Goal: Find specific page/section: Find specific page/section

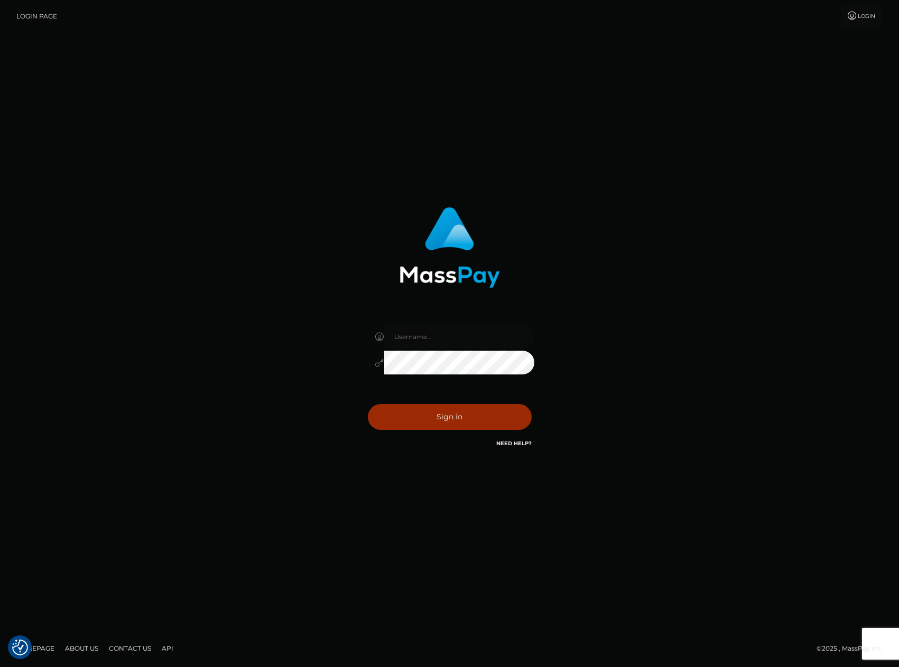
type input "carlos.VIP"
click at [463, 416] on button "Sign in" at bounding box center [450, 417] width 164 height 26
type input "carlos.VIP"
click at [451, 419] on button "Sign in" at bounding box center [450, 417] width 164 height 26
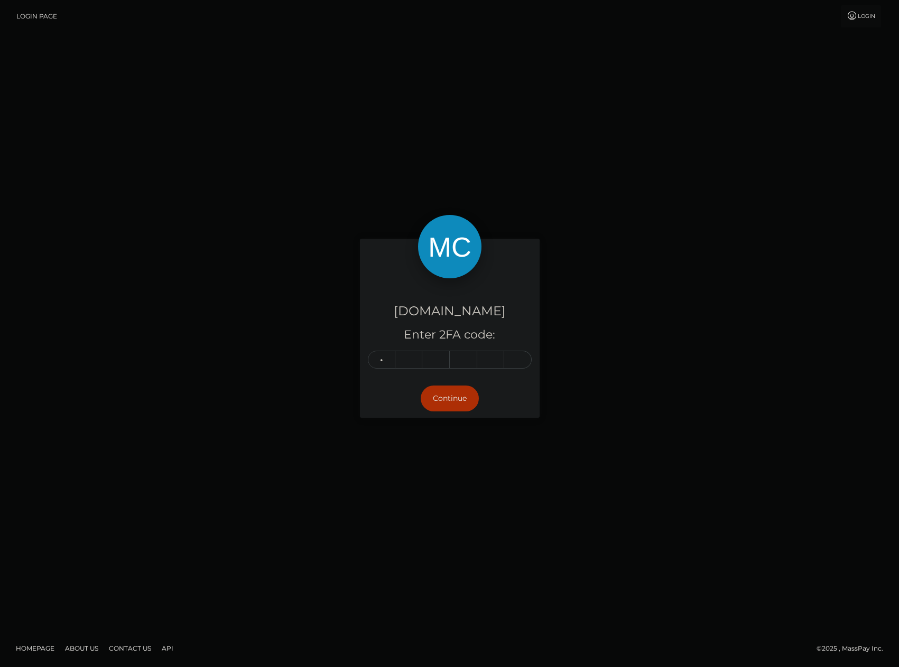
type input "4"
type input "0"
type input "2"
type input "1"
type input "3"
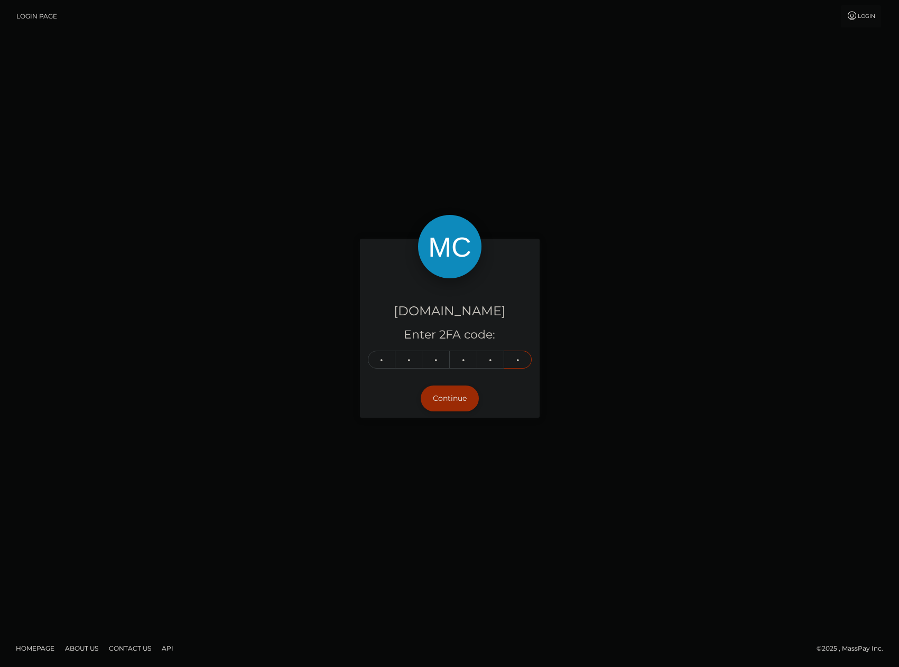
type input "6"
click at [454, 402] on button "Continue" at bounding box center [450, 399] width 58 height 26
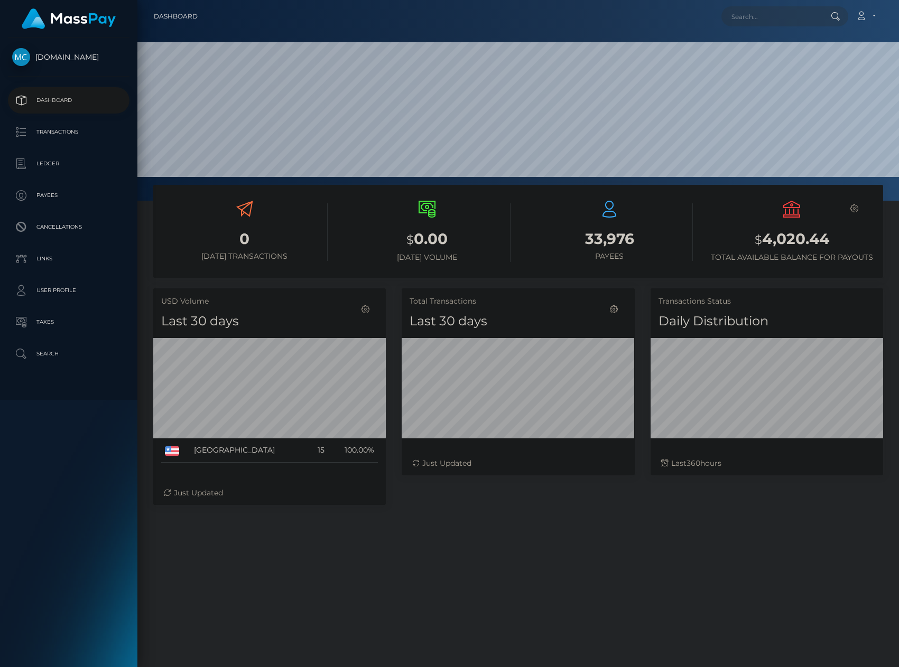
scroll to position [188, 233]
click at [753, 20] on input "text" at bounding box center [770, 16] width 99 height 20
paste input "262657"
type input "262657"
click at [782, 51] on link "NICOLE DEANNE FARFAN" at bounding box center [763, 55] width 85 height 20
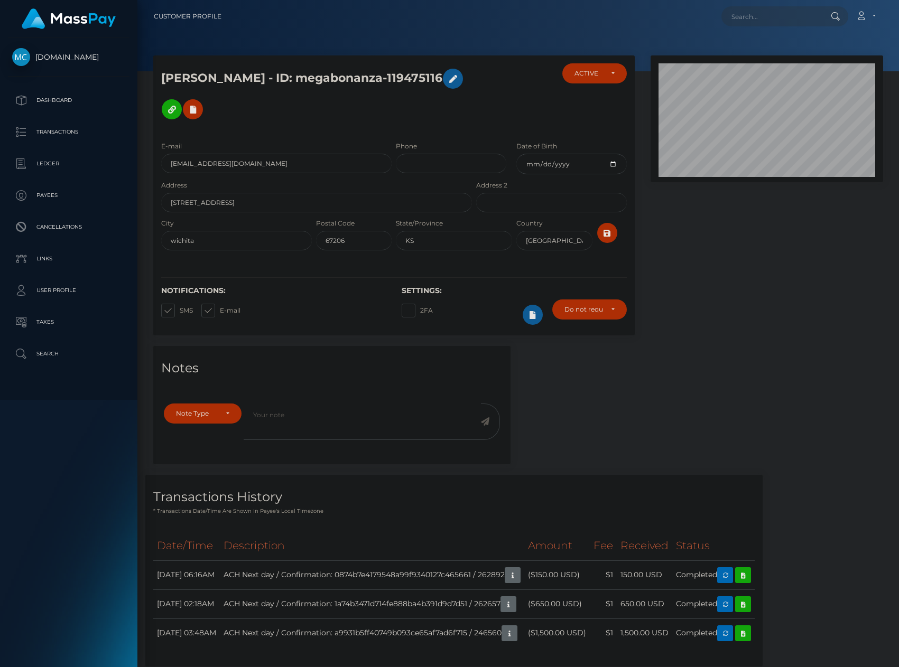
scroll to position [127, 233]
paste input "262666"
click at [767, 19] on input "262666" at bounding box center [770, 16] width 99 height 20
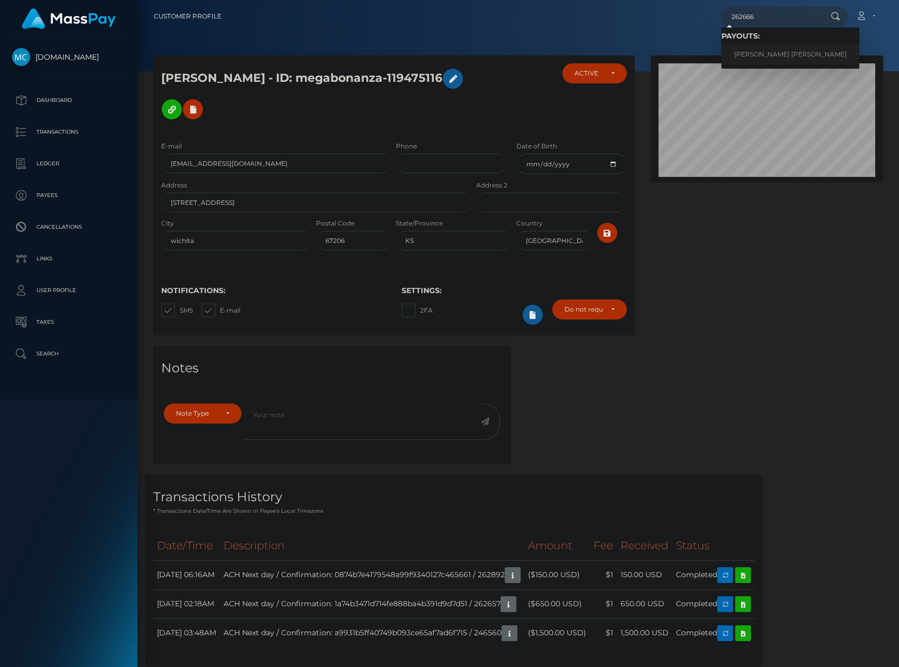
type input "262666"
click at [764, 54] on link "ARIEL CHEYENNE ADCOCK" at bounding box center [790, 55] width 138 height 20
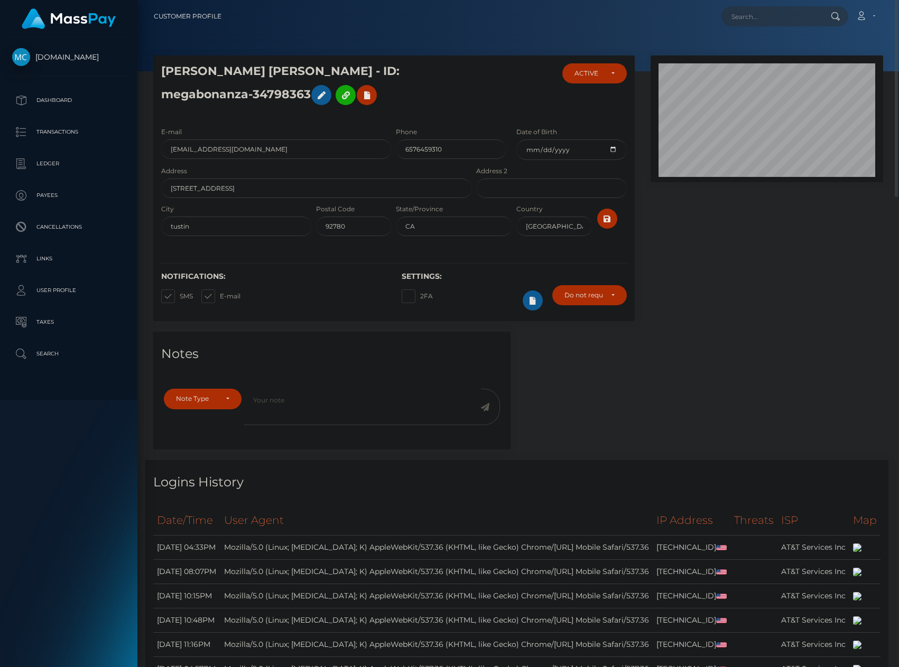
paste input "262667"
click at [771, 23] on input "262667" at bounding box center [770, 16] width 99 height 20
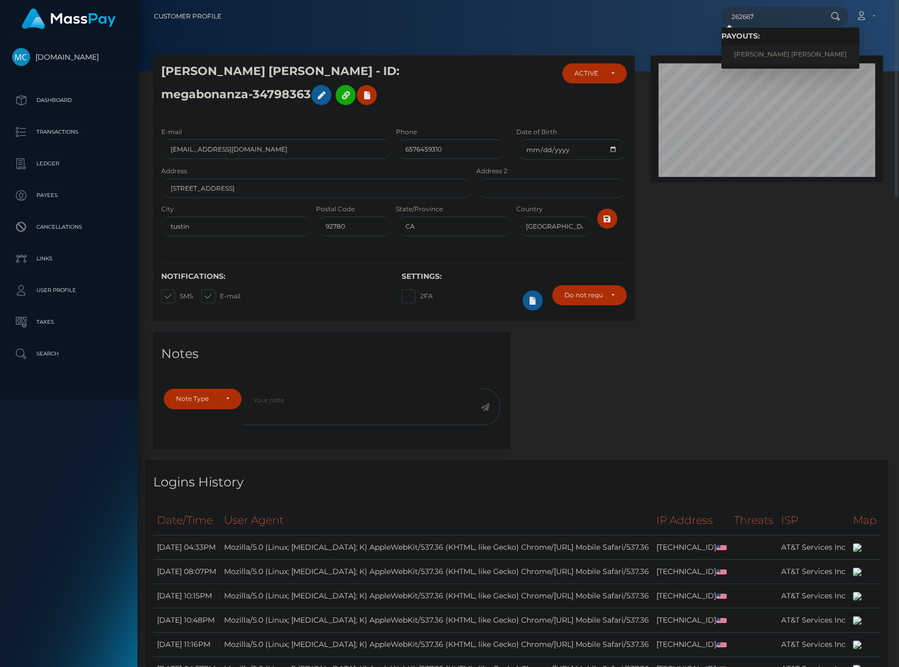
type input "262667"
click at [756, 54] on link "MATTHEW PAUL KENNY" at bounding box center [790, 55] width 138 height 20
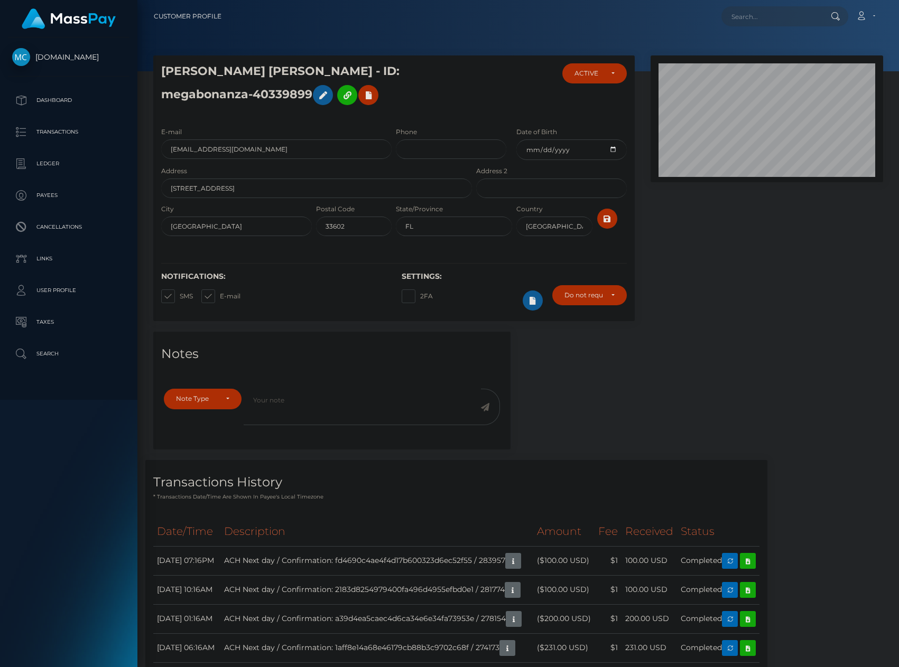
scroll to position [127, 233]
click at [782, 18] on input "text" at bounding box center [770, 16] width 99 height 20
paste input "262671"
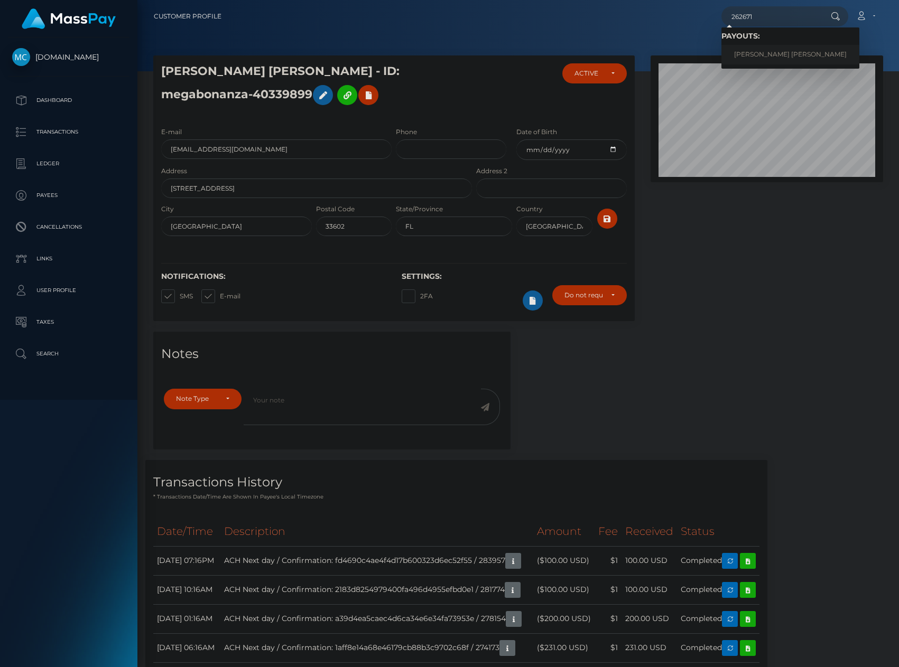
type input "262671"
click at [761, 56] on link "AARON JAMES COOPER" at bounding box center [790, 55] width 138 height 20
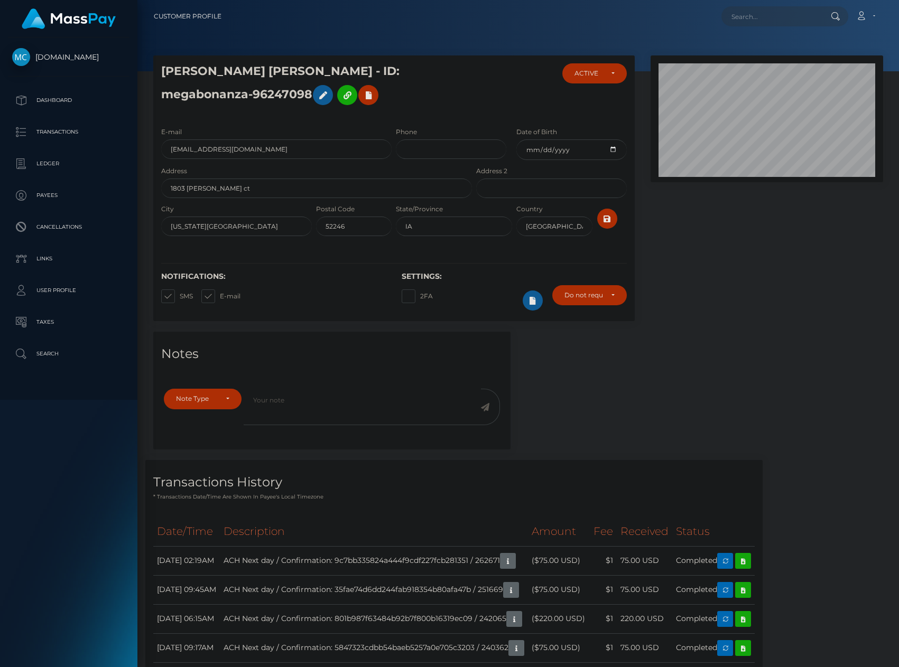
scroll to position [127, 233]
click at [748, 13] on input "text" at bounding box center [770, 16] width 99 height 20
paste input "262673"
type input "262673"
click at [762, 55] on link "[PERSON_NAME]" at bounding box center [763, 55] width 85 height 20
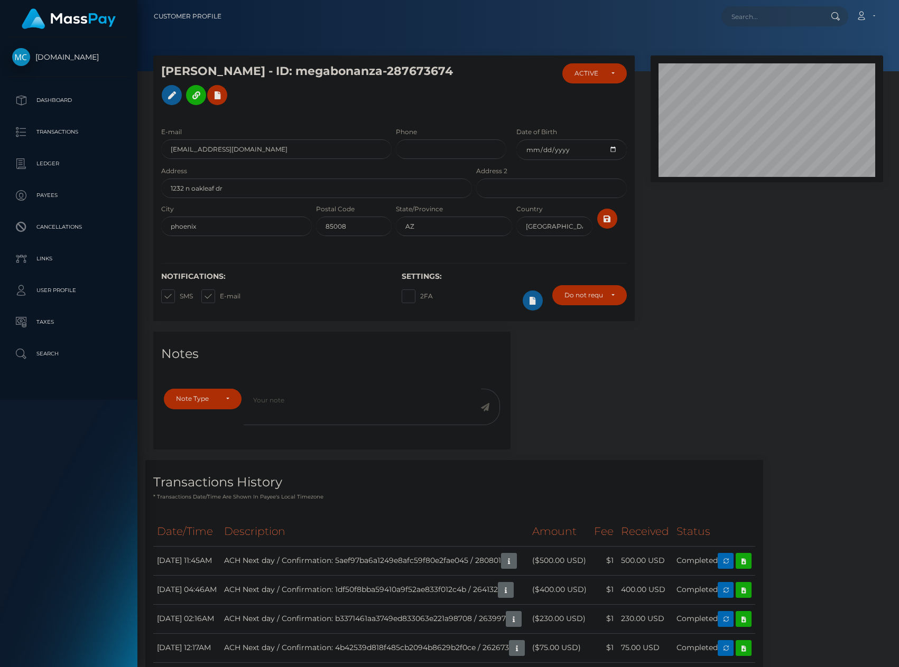
scroll to position [127, 233]
click at [769, 23] on input "text" at bounding box center [770, 16] width 99 height 20
paste input "262673"
type input "262673"
click at [775, 55] on link "[PERSON_NAME]" at bounding box center [763, 55] width 85 height 20
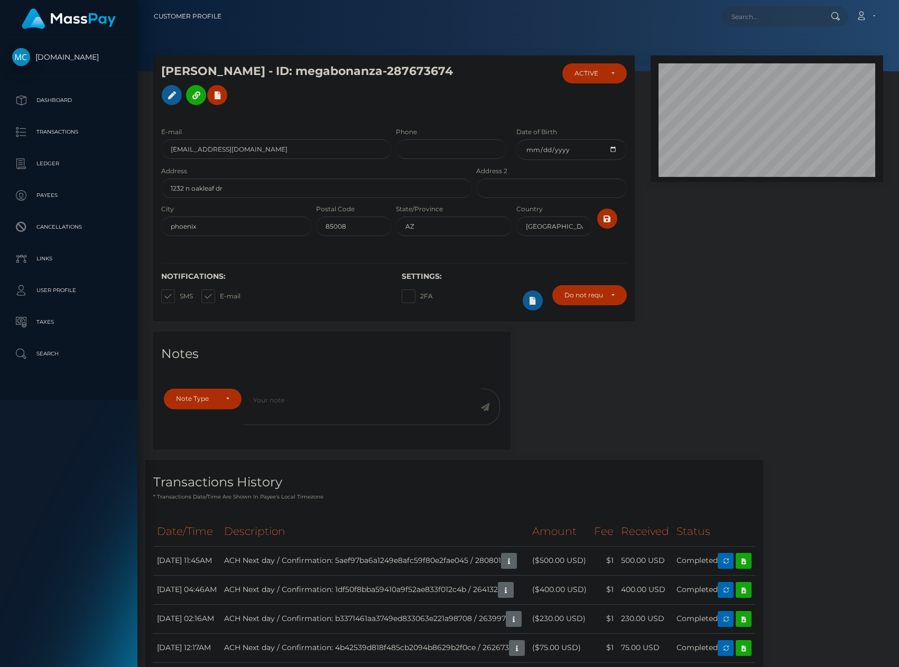
scroll to position [127, 233]
click at [749, 18] on input "text" at bounding box center [770, 16] width 99 height 20
paste input "262679"
type input "262679"
click at [767, 57] on link "SHELLEY LYN MILLS" at bounding box center [763, 55] width 85 height 20
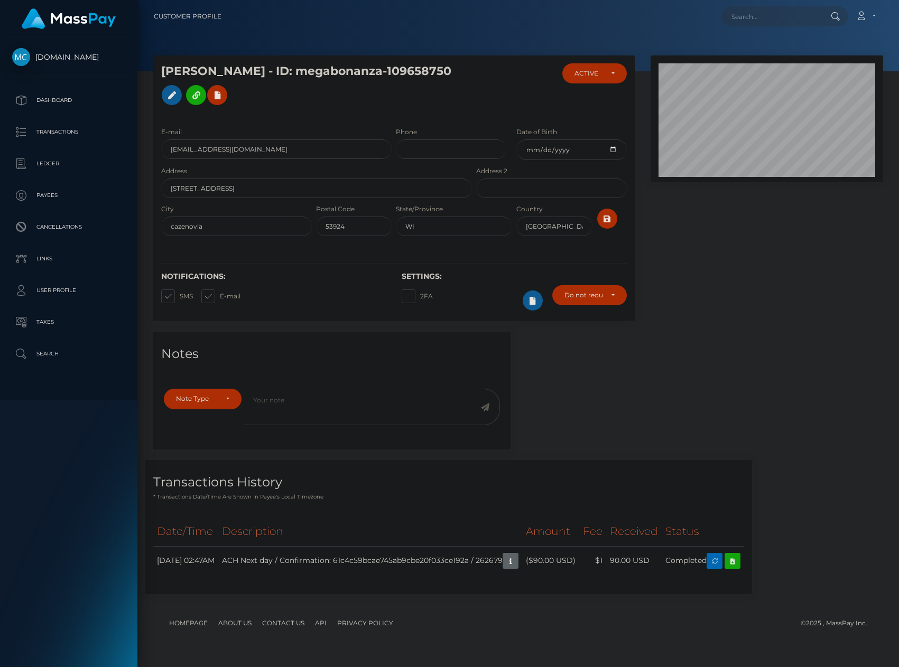
scroll to position [127, 233]
click at [767, 24] on input "text" at bounding box center [770, 16] width 99 height 20
paste input "262681"
type input "262681"
click at [759, 53] on link "[PERSON_NAME]" at bounding box center [763, 55] width 85 height 20
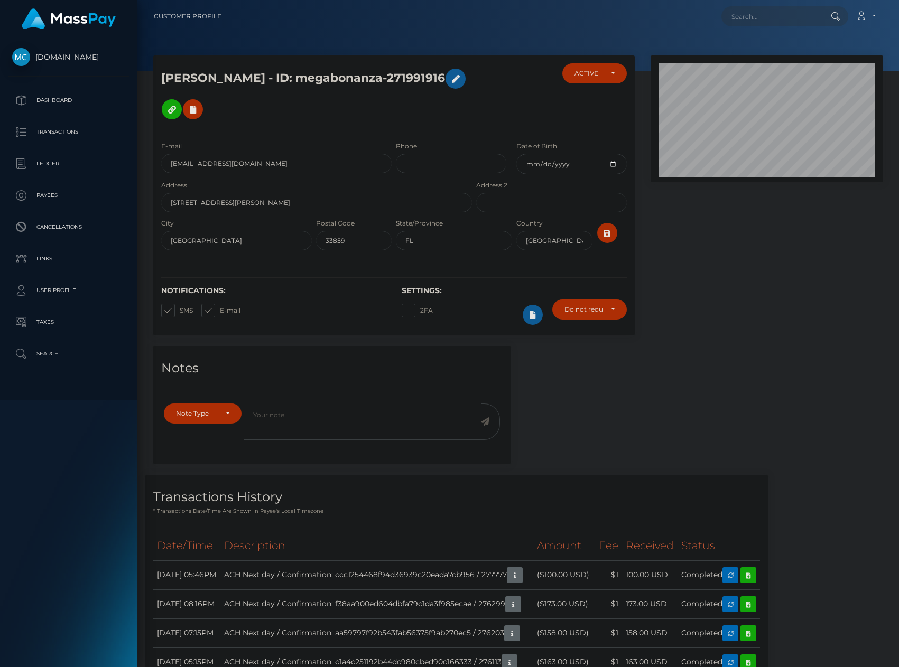
scroll to position [127, 233]
click at [756, 16] on input "text" at bounding box center [770, 16] width 99 height 20
paste input "262681"
type input "262681"
click at [764, 55] on link "[PERSON_NAME]" at bounding box center [763, 55] width 85 height 20
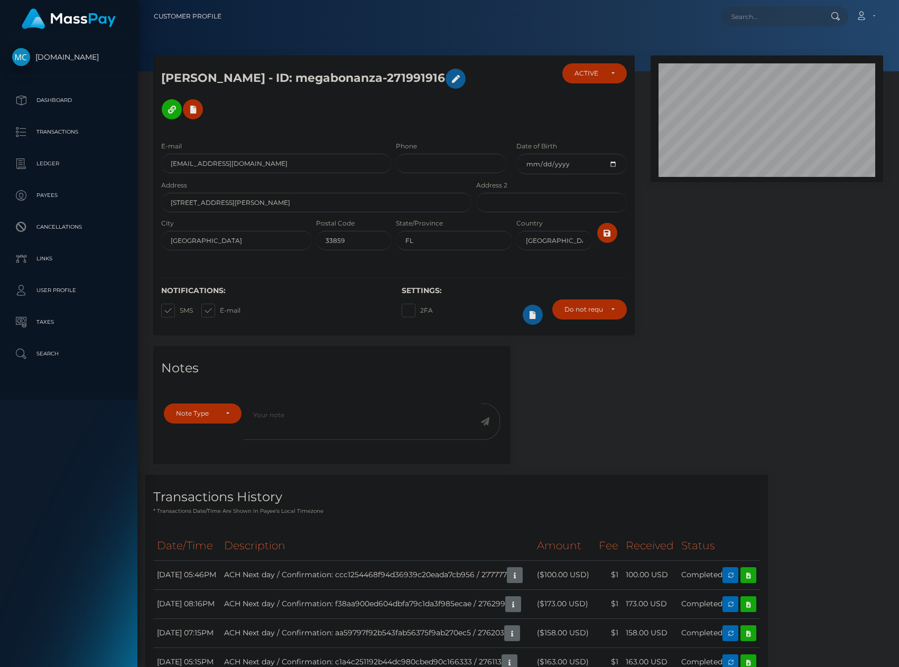
scroll to position [127, 233]
click at [776, 15] on input "text" at bounding box center [770, 16] width 99 height 20
paste input "262683"
type input "262683"
click at [770, 49] on link "MERCEDES DOMINGUEZ MORENO" at bounding box center [763, 55] width 85 height 20
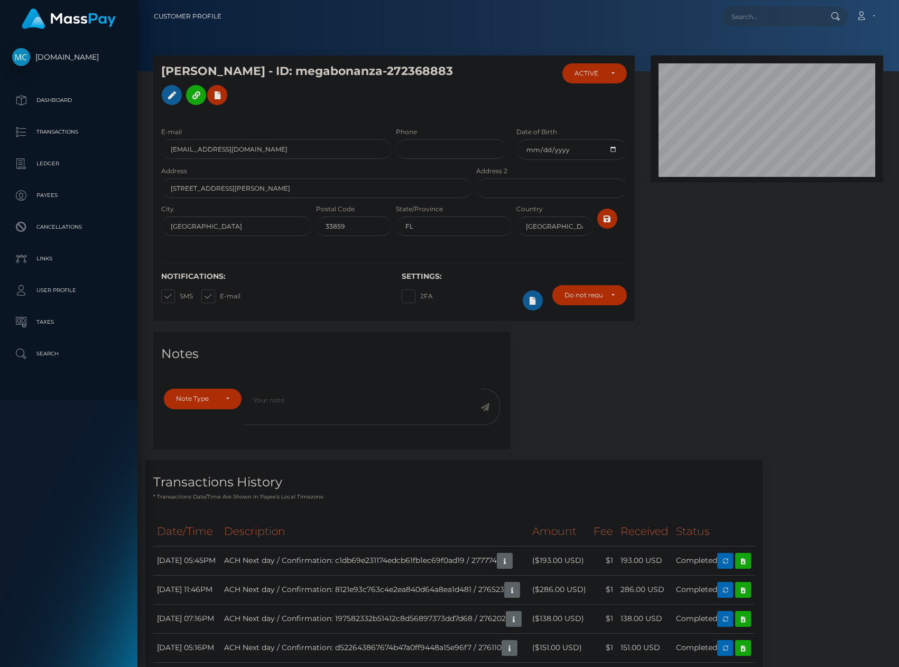
scroll to position [127, 233]
click at [806, 20] on input "text" at bounding box center [770, 16] width 99 height 20
paste input "262684"
type input "262684"
click at [781, 51] on link "PHILIP DEAN VENEZIA" at bounding box center [763, 55] width 85 height 20
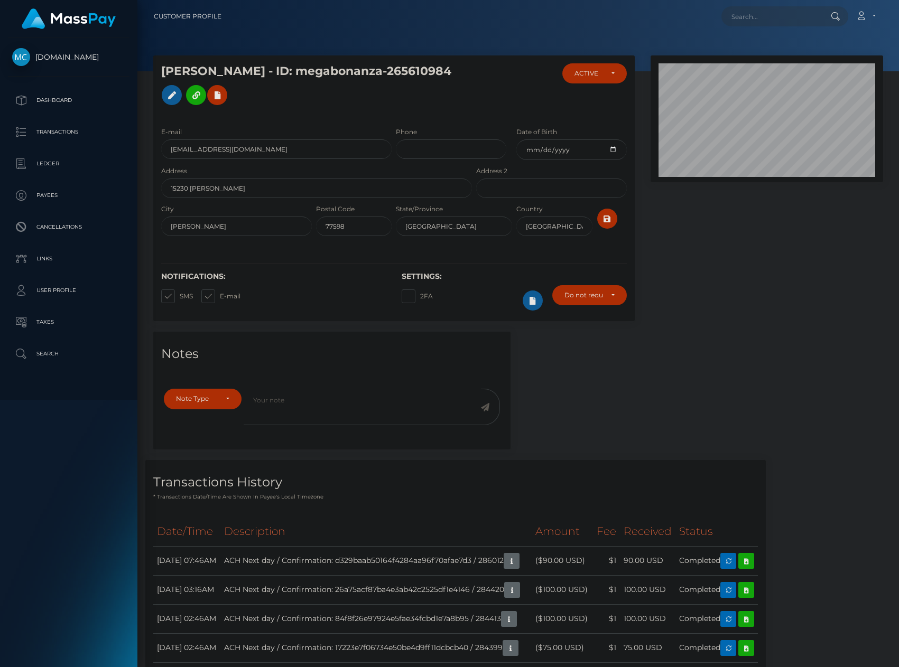
scroll to position [127, 233]
click at [760, 22] on input "text" at bounding box center [770, 16] width 99 height 20
paste input "262686"
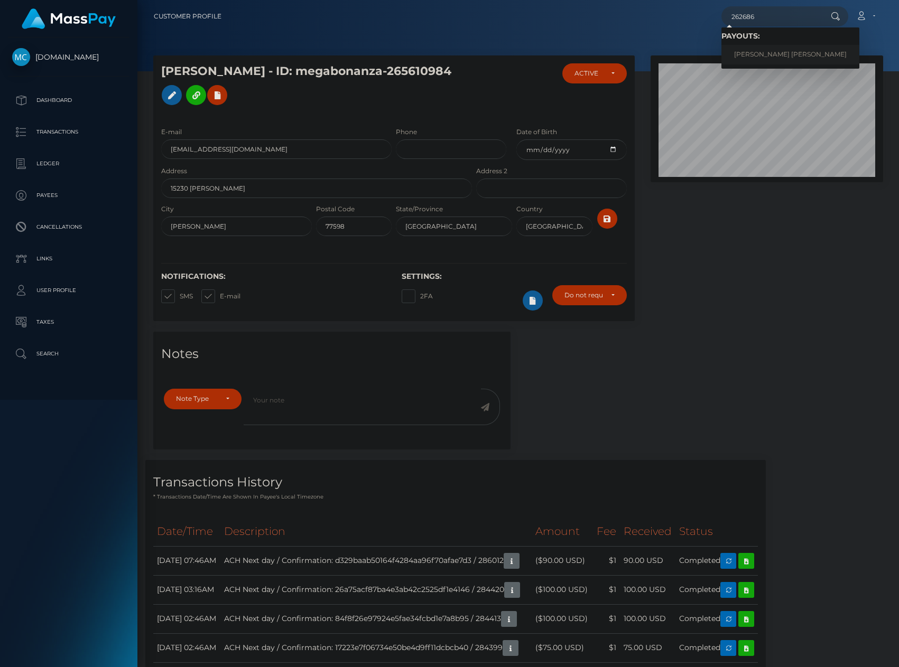
type input "262686"
click at [759, 51] on link "ANDREW WILLIAM YOUNG" at bounding box center [790, 55] width 138 height 20
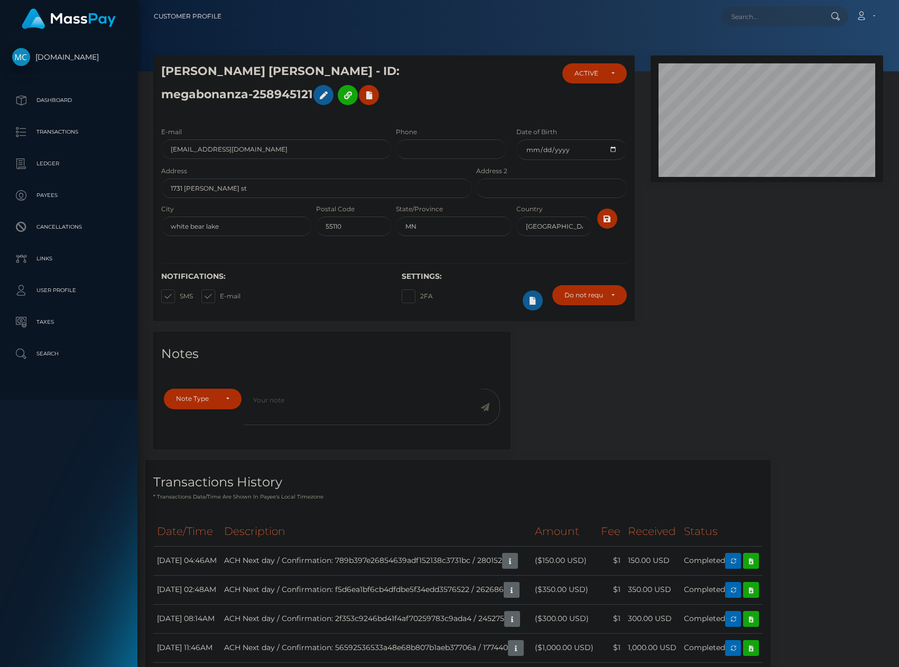
scroll to position [127, 233]
paste input "262689"
click at [775, 24] on input "262689" at bounding box center [770, 16] width 99 height 20
type input "262689"
click at [746, 49] on link "SINATH CHEA LUTZ" at bounding box center [763, 55] width 85 height 20
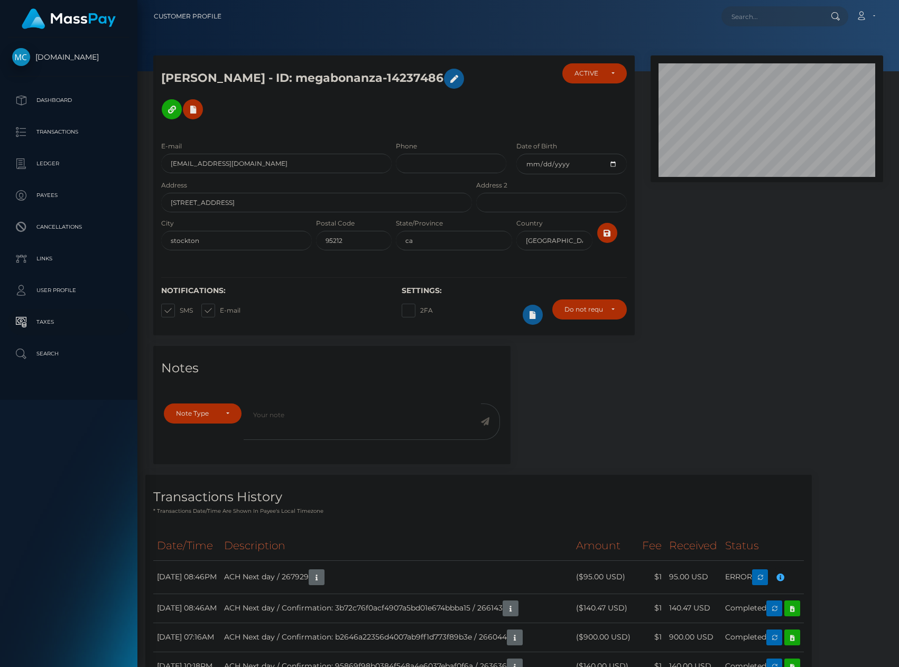
scroll to position [127, 233]
click at [784, 10] on input "text" at bounding box center [770, 16] width 99 height 20
paste input "262694"
type input "262694"
click at [766, 48] on link "TRENTON JOSEPH FERGUSON" at bounding box center [763, 55] width 85 height 20
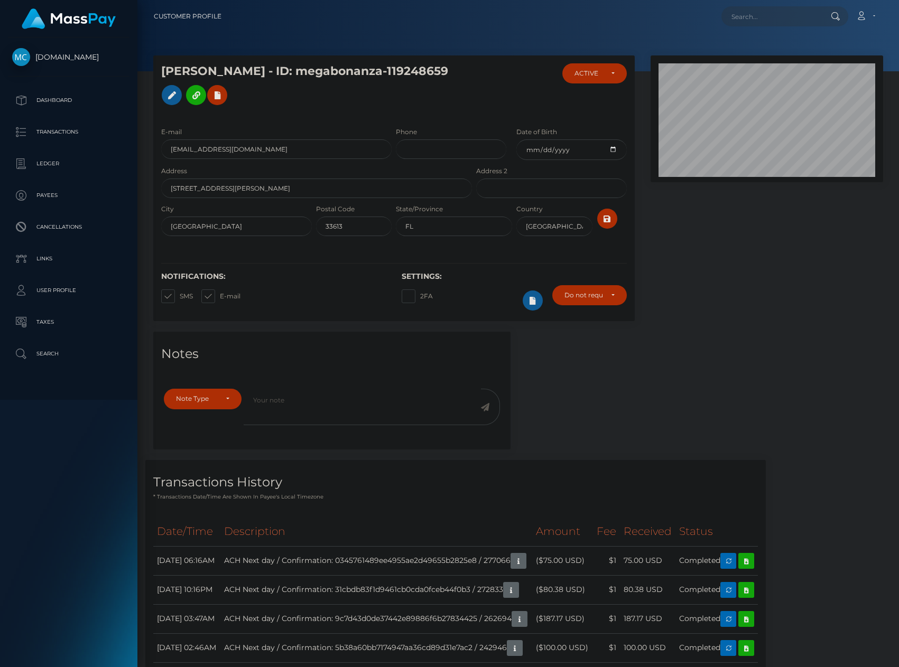
scroll to position [127, 233]
click at [745, 27] on div "Loading... Loading... Account Edit Profile Logout" at bounding box center [556, 16] width 653 height 22
click at [750, 23] on input "text" at bounding box center [770, 16] width 99 height 20
paste input "262695"
type input "262695"
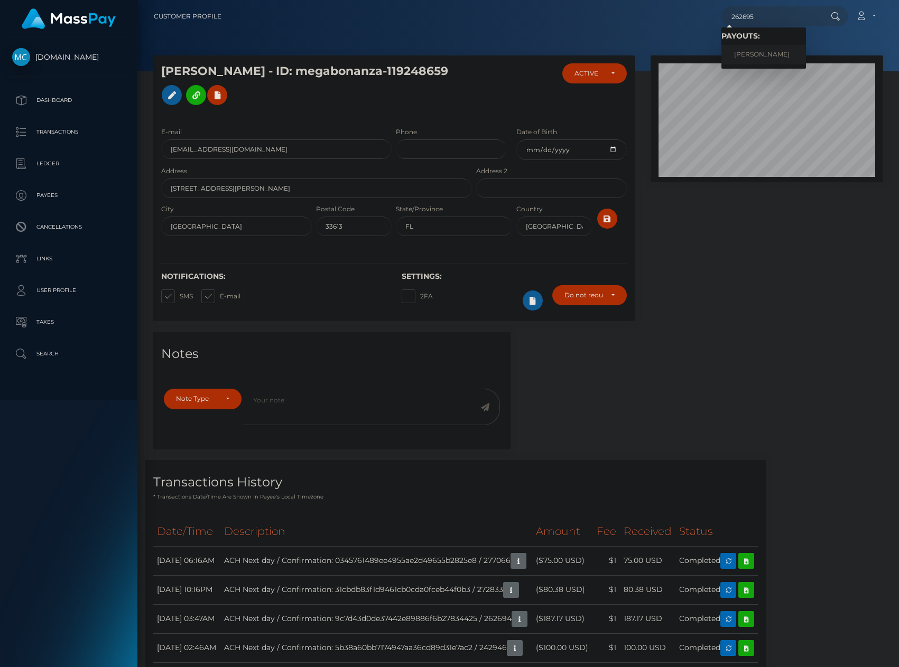
click at [774, 52] on link "CASANDRA LYNN GARCIA" at bounding box center [763, 55] width 85 height 20
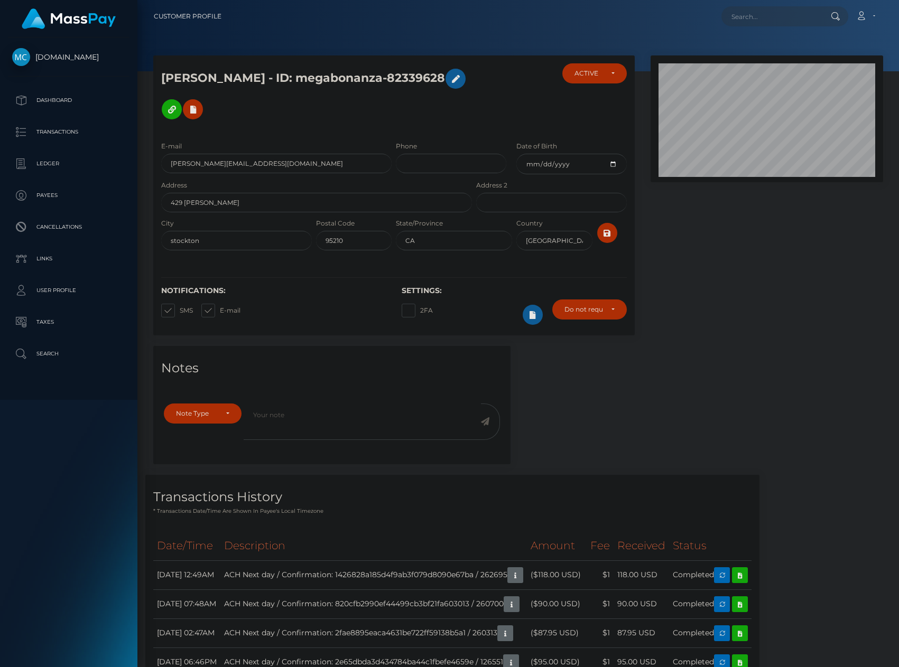
scroll to position [127, 233]
click at [755, 22] on input "text" at bounding box center [770, 16] width 99 height 20
paste input "262697"
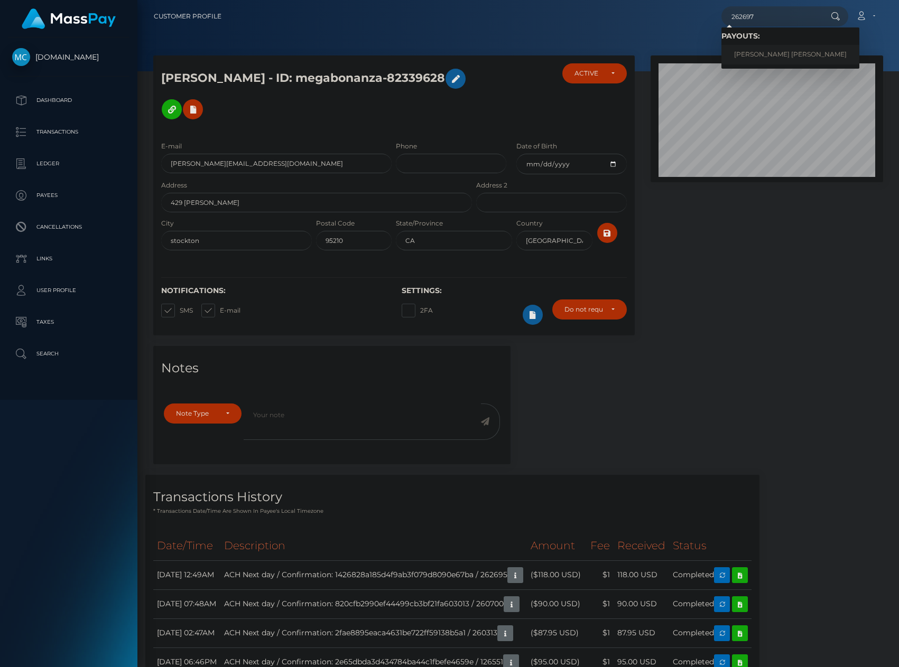
type input "262697"
click at [762, 51] on link "[PERSON_NAME] [PERSON_NAME]" at bounding box center [790, 55] width 138 height 20
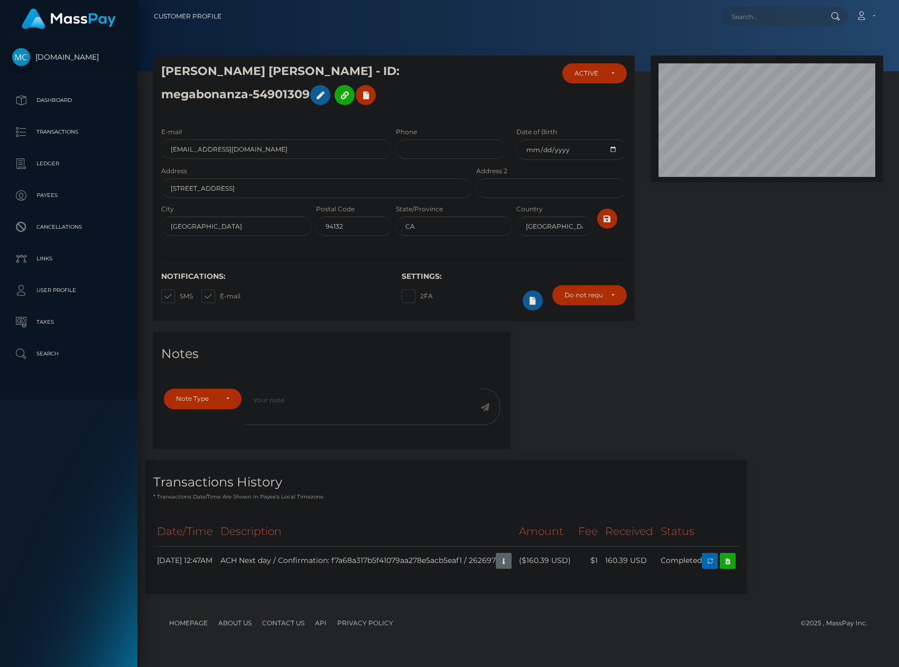
scroll to position [127, 233]
drag, startPoint x: 728, startPoint y: 22, endPoint x: 734, endPoint y: 20, distance: 5.7
click at [729, 22] on input "text" at bounding box center [770, 16] width 99 height 20
paste input "262697"
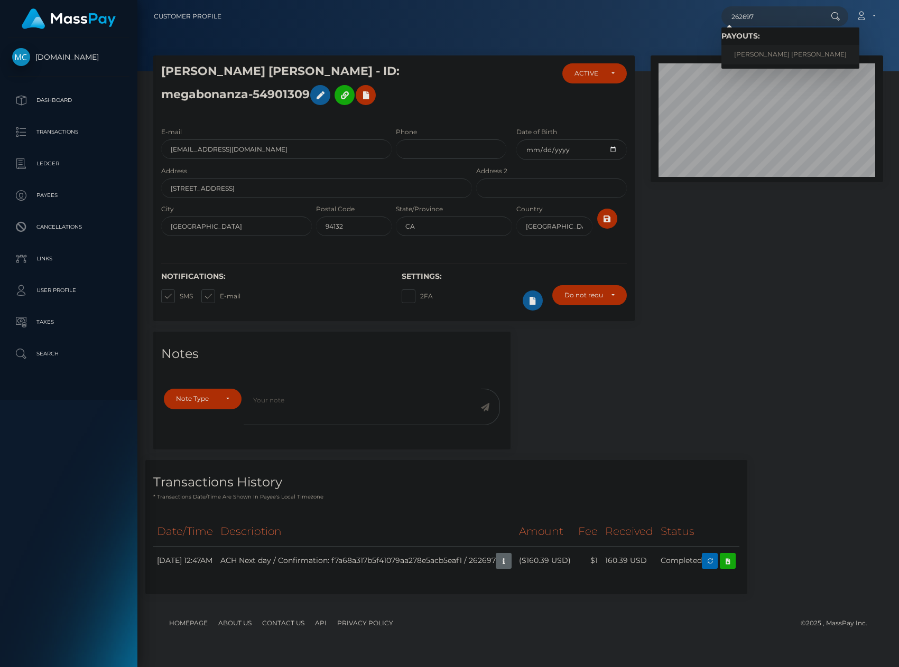
type input "262697"
click at [780, 52] on link "[PERSON_NAME] [PERSON_NAME]" at bounding box center [790, 55] width 138 height 20
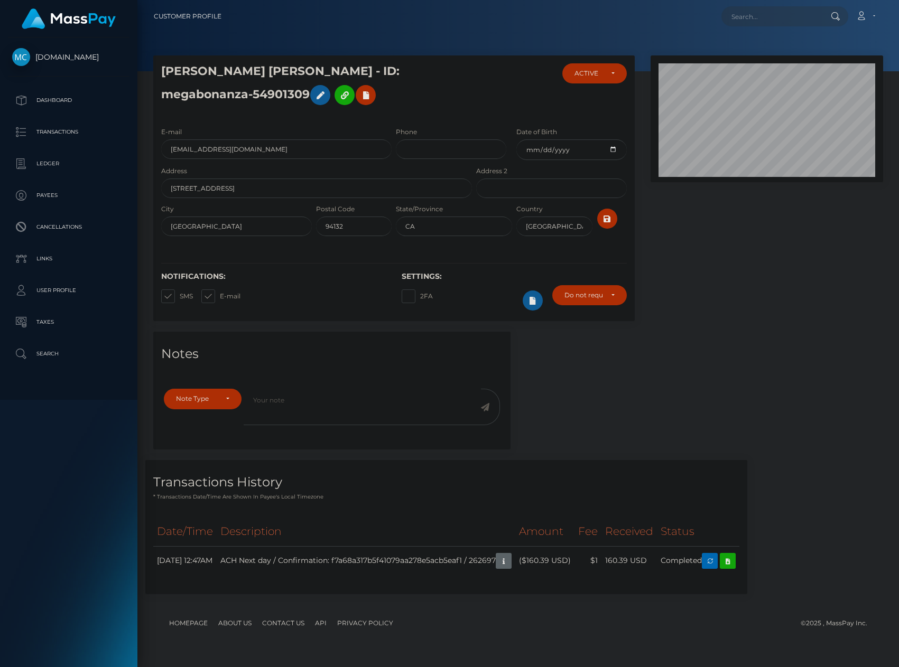
scroll to position [127, 233]
click at [773, 17] on input "text" at bounding box center [770, 16] width 99 height 20
paste input "262698"
type input "262698"
click at [770, 51] on link "PETER ANDREW CREECH" at bounding box center [763, 55] width 85 height 20
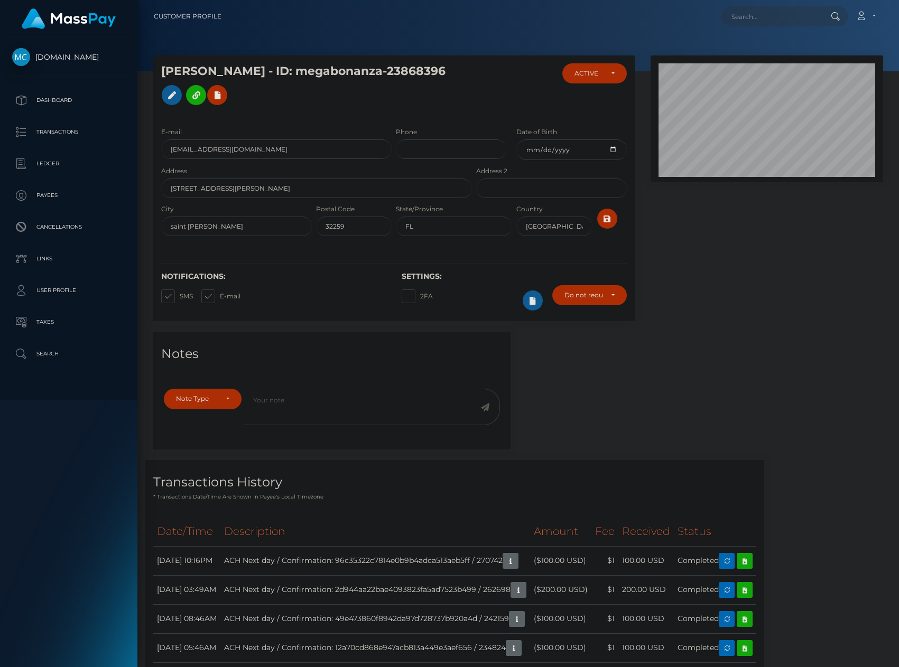
scroll to position [127, 233]
paste input "262699"
click at [787, 18] on input "262699" at bounding box center [770, 16] width 99 height 20
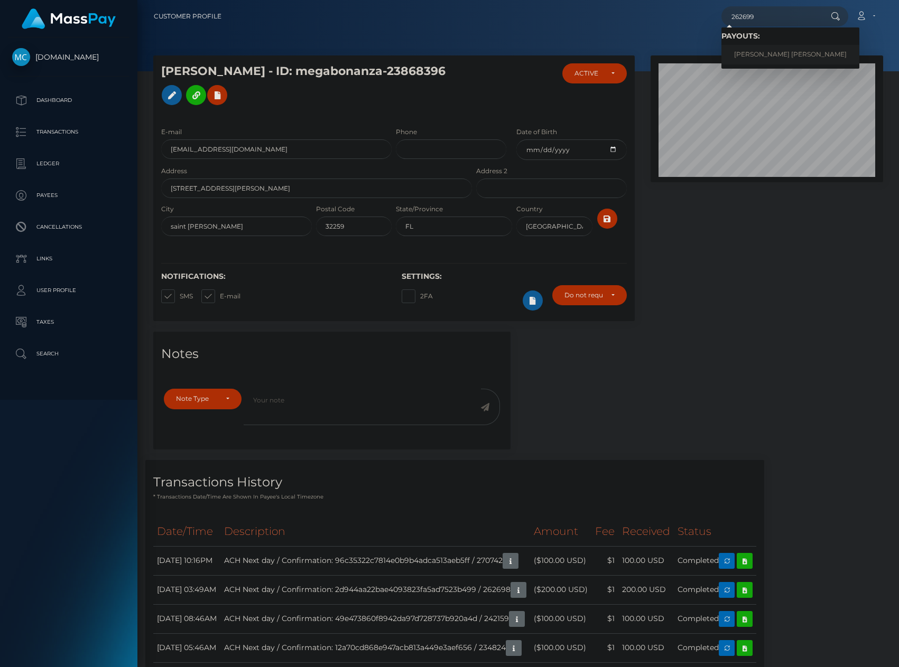
type input "262699"
click at [743, 51] on link "SHAWN CHRISTOPHER TUCKER" at bounding box center [790, 55] width 138 height 20
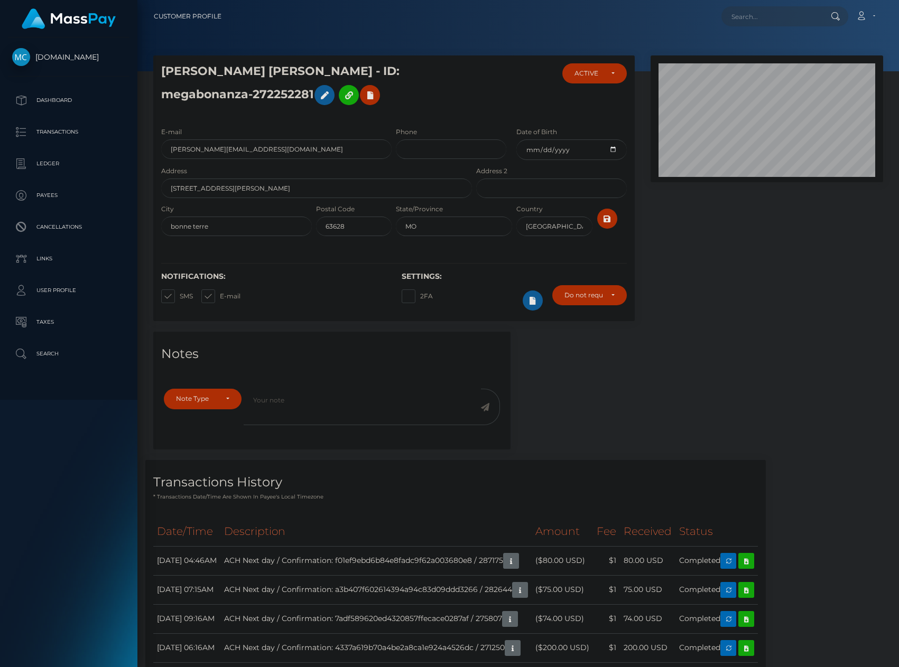
scroll to position [127, 233]
paste input "262701"
click at [766, 18] on input "262701" at bounding box center [770, 16] width 99 height 20
type input "262701"
click at [746, 49] on link "QUYEN CHINH PHAM" at bounding box center [763, 55] width 85 height 20
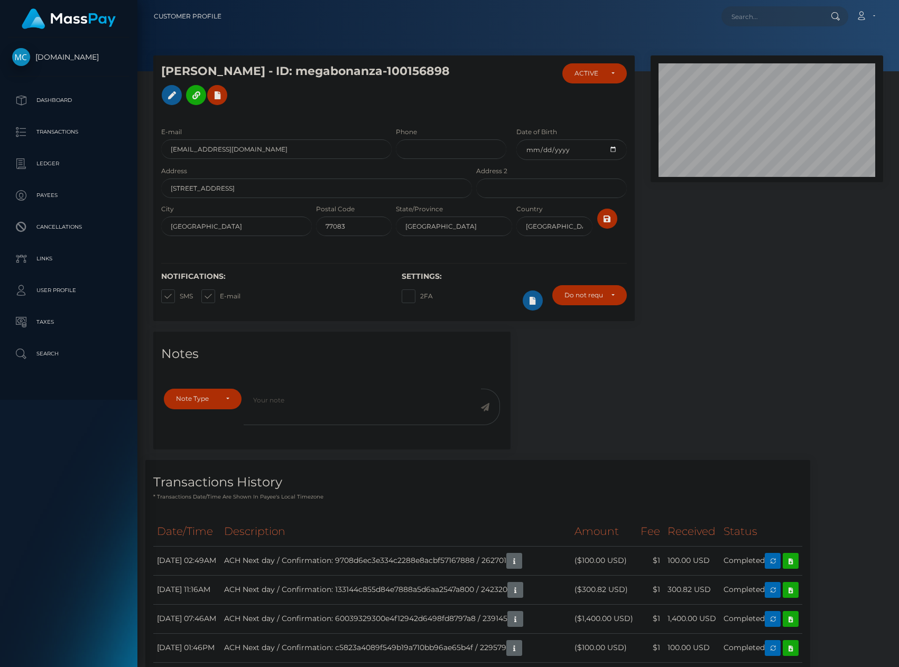
scroll to position [127, 233]
click at [772, 20] on input "text" at bounding box center [770, 16] width 99 height 20
paste input "262703"
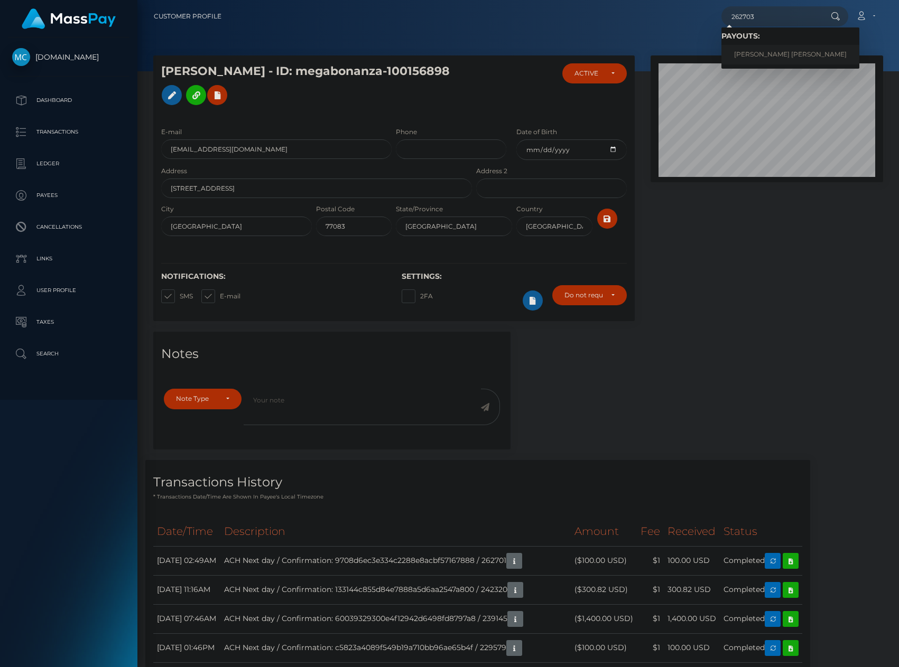
type input "262703"
click at [768, 55] on link "ZACHARY TYLER BAKER" at bounding box center [790, 55] width 138 height 20
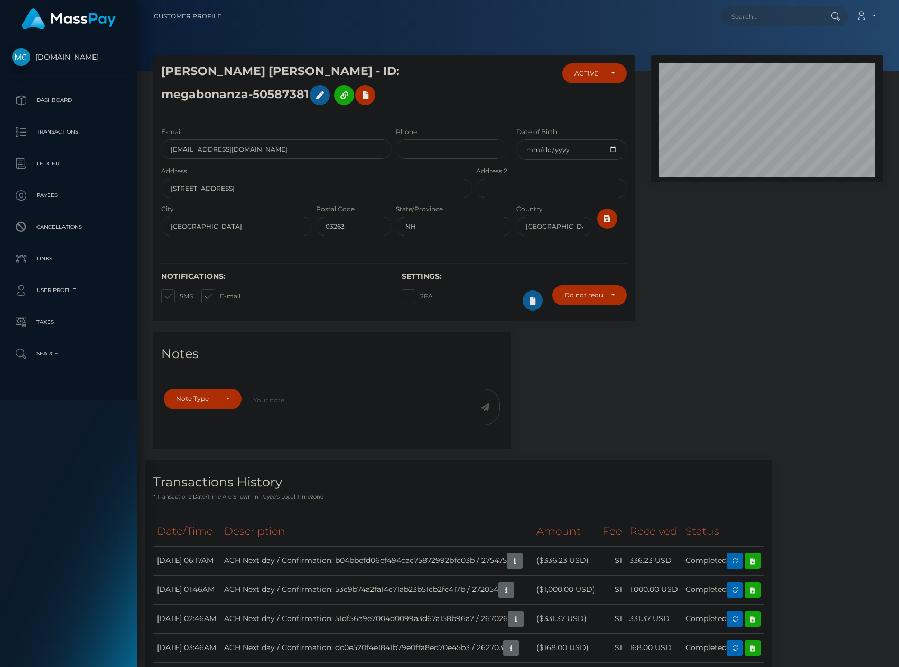
scroll to position [127, 233]
paste input "262704"
click at [751, 14] on input "262704" at bounding box center [770, 16] width 99 height 20
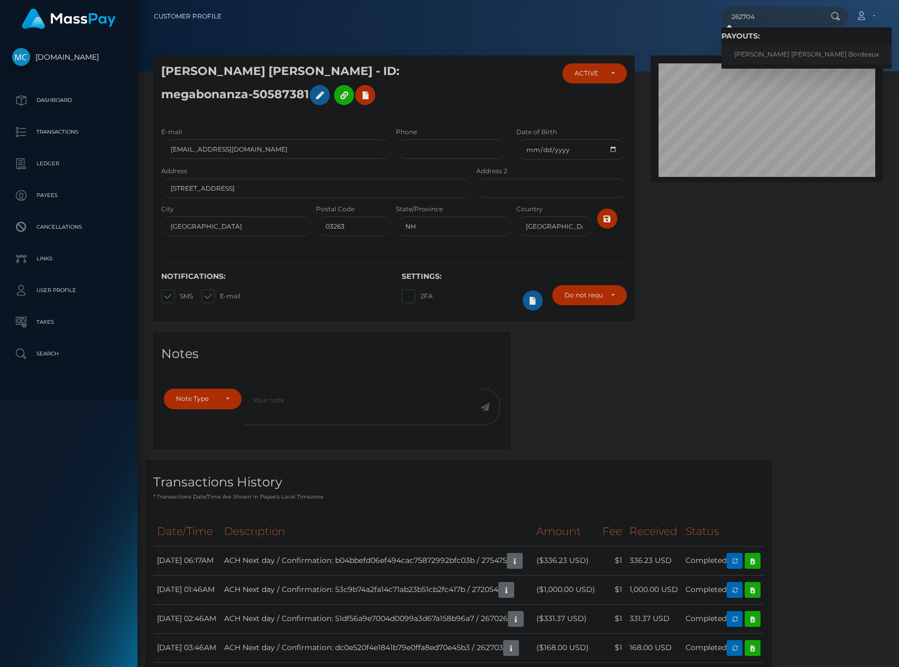
type input "262704"
click at [772, 53] on link "[PERSON_NAME] [PERSON_NAME] Bordeaux" at bounding box center [806, 55] width 170 height 20
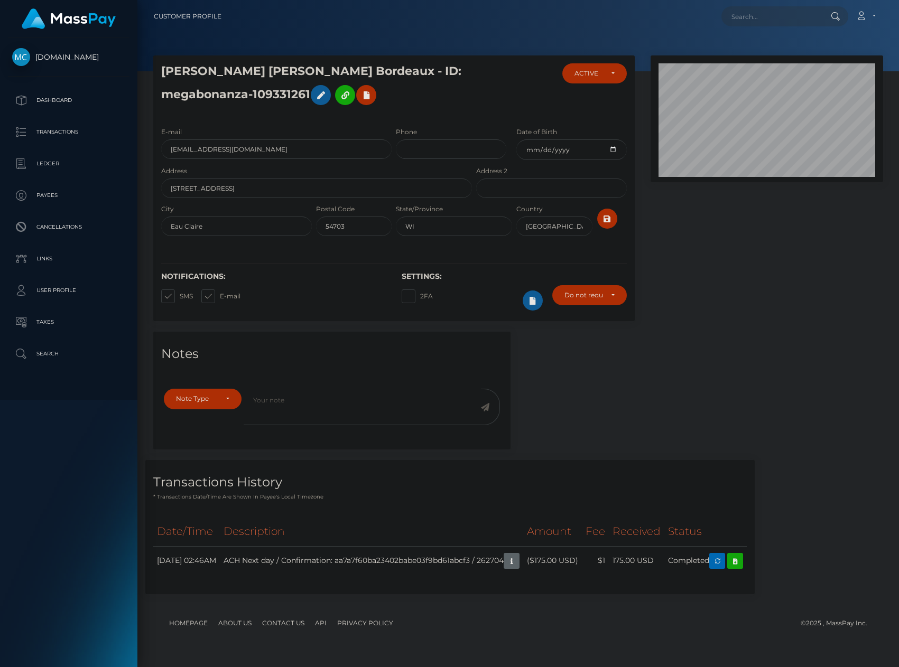
scroll to position [127, 233]
click at [771, 0] on nav "Customer Profile Loading... Loading... Account" at bounding box center [518, 16] width 762 height 33
click at [768, 15] on input "text" at bounding box center [770, 16] width 99 height 20
paste input "262709"
type input "262709"
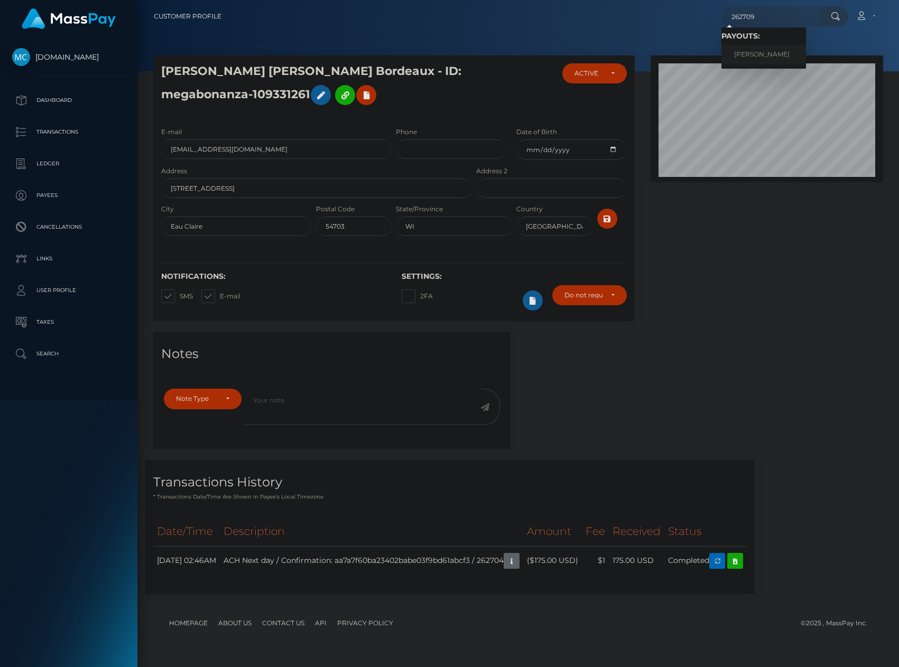
click at [759, 53] on link "REBECCA A SANCHEZ" at bounding box center [763, 55] width 85 height 20
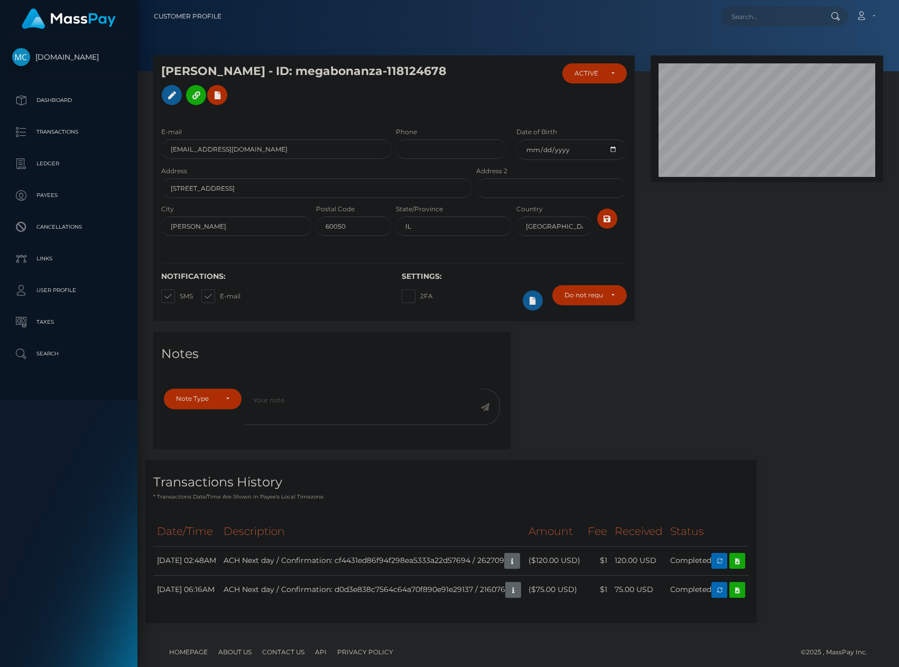
scroll to position [127, 233]
click at [742, 15] on input "text" at bounding box center [770, 16] width 99 height 20
paste input "262710"
click at [754, 23] on input "262710" at bounding box center [770, 16] width 99 height 20
click at [754, 18] on input "262710" at bounding box center [770, 16] width 99 height 20
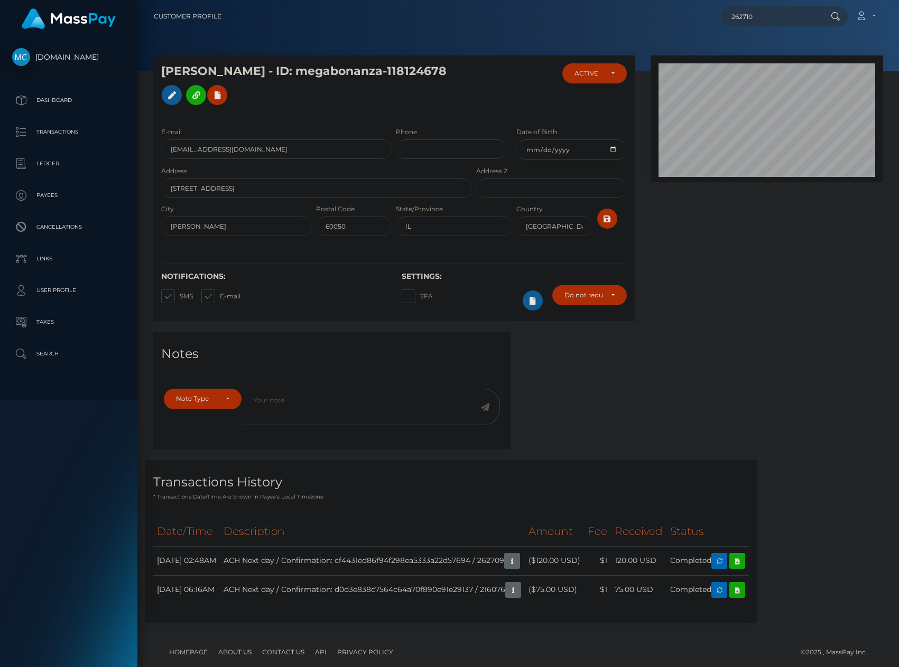
click at [754, 18] on input "262710" at bounding box center [770, 16] width 99 height 20
paste input "1"
type input "262711"
click at [767, 54] on link "IRENE D JONES" at bounding box center [763, 55] width 85 height 20
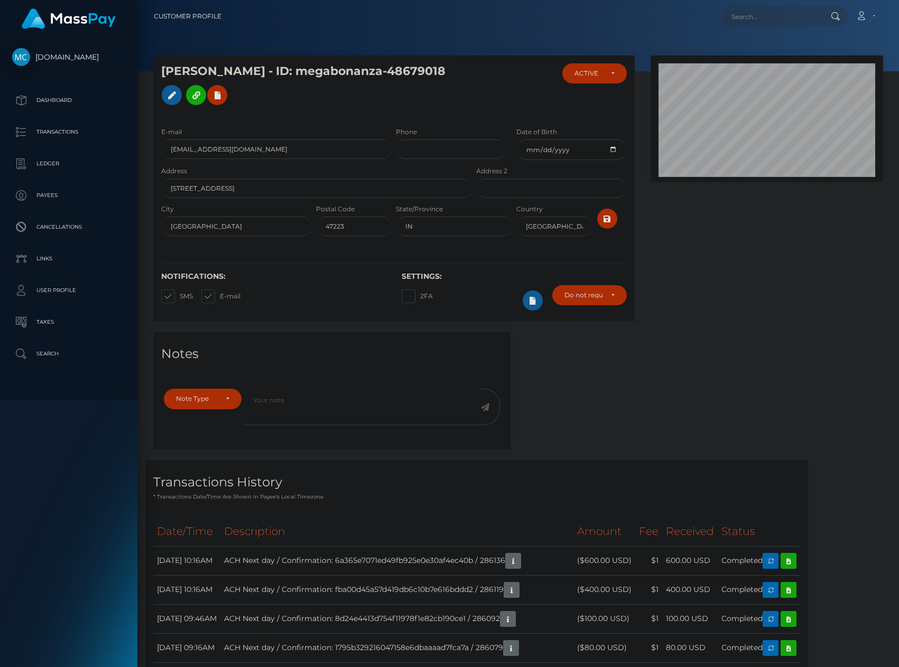
scroll to position [127, 233]
click at [764, 20] on input "text" at bounding box center [770, 16] width 99 height 20
paste input "262712"
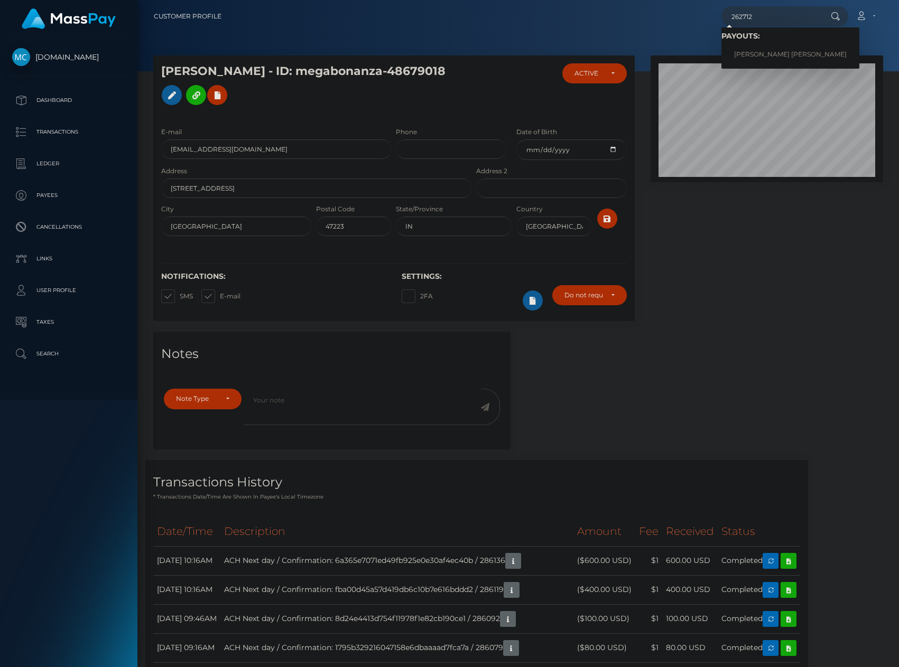
type input "262712"
click at [763, 51] on link "TYLER AUSTIN LOPER" at bounding box center [790, 55] width 138 height 20
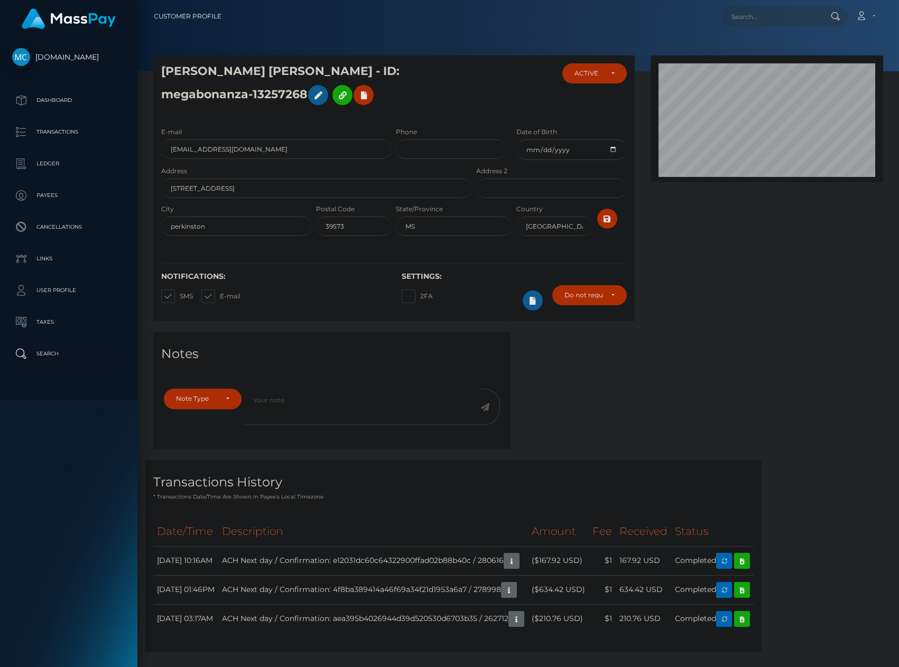
scroll to position [127, 233]
click at [753, 23] on input "text" at bounding box center [770, 16] width 99 height 20
paste input "262713"
type input "262713"
click at [751, 57] on link "[PERSON_NAME]" at bounding box center [763, 55] width 85 height 20
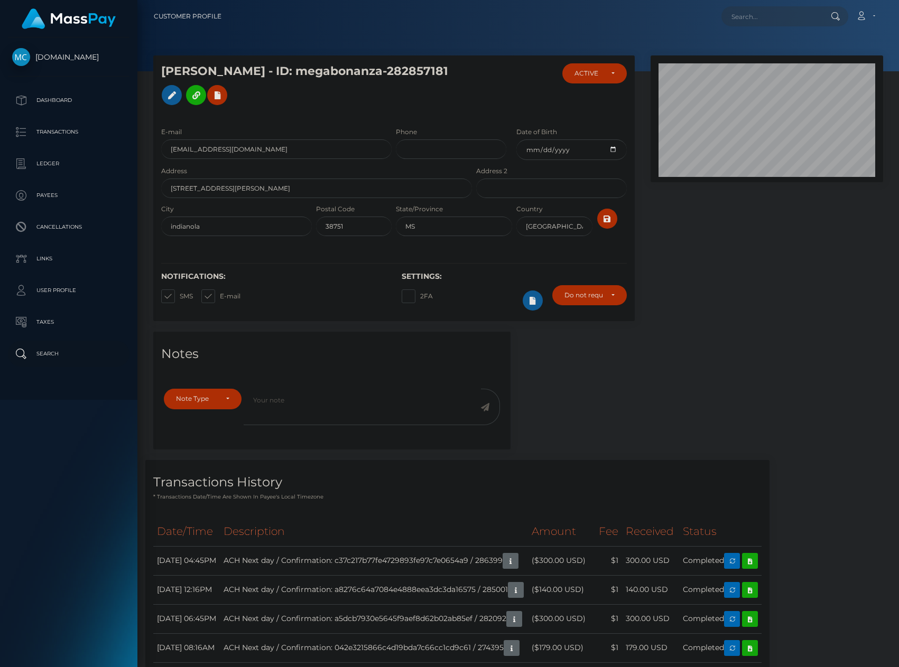
scroll to position [127, 233]
click at [773, 22] on input "text" at bounding box center [770, 16] width 99 height 20
paste input "262716"
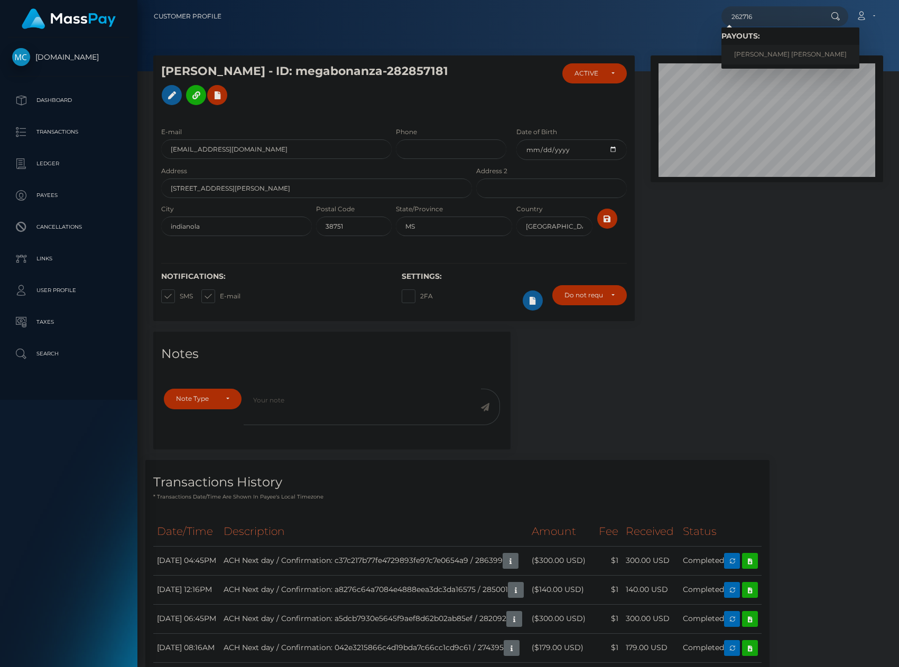
type input "262716"
click at [764, 58] on link "[PERSON_NAME] [PERSON_NAME]" at bounding box center [790, 55] width 138 height 20
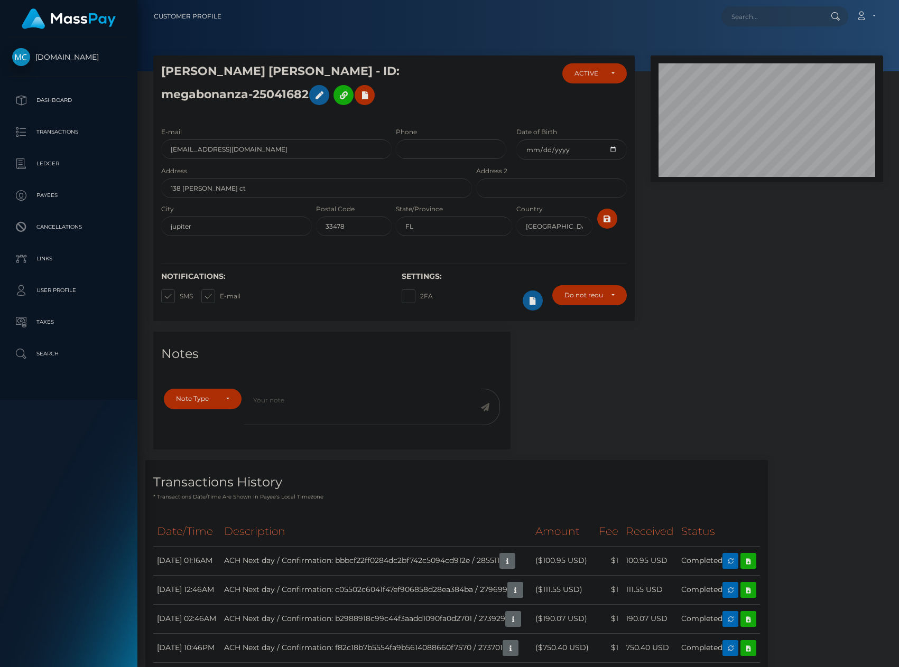
scroll to position [127, 233]
click at [788, 3] on nav "Customer Profile Loading... Loading... Account" at bounding box center [518, 16] width 762 height 33
click at [784, 16] on input "text" at bounding box center [770, 16] width 99 height 20
paste input "262717"
type input "262717"
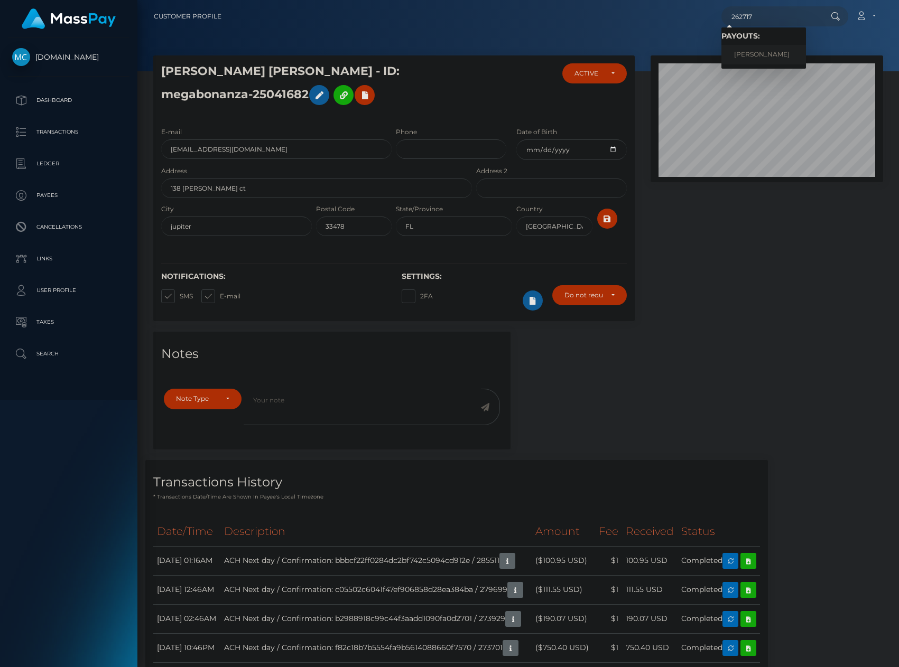
click at [776, 49] on link "AHMED F HAMZA" at bounding box center [763, 55] width 85 height 20
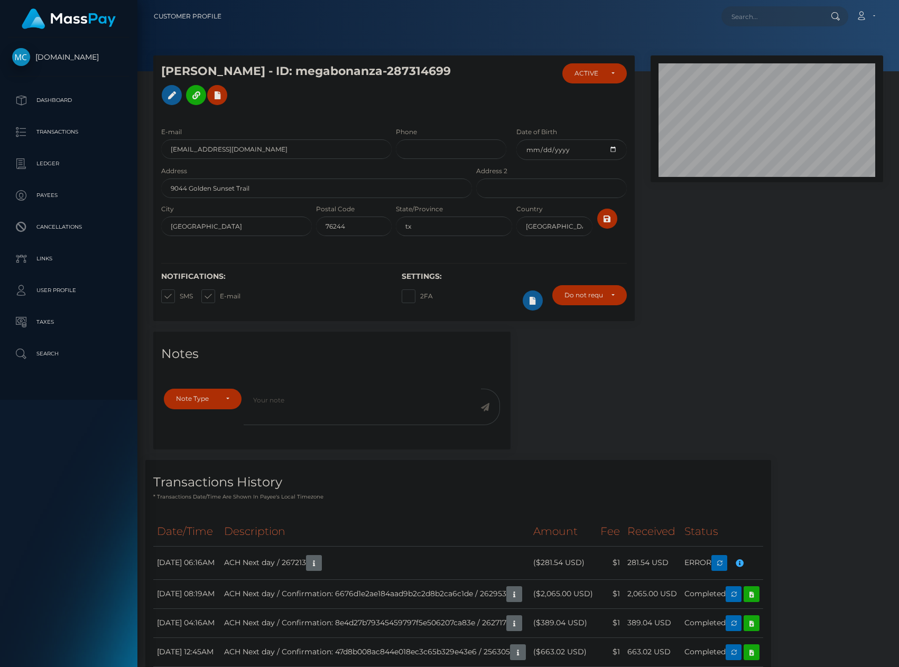
scroll to position [127, 233]
click at [739, 14] on input "text" at bounding box center [770, 16] width 99 height 20
paste input "262718"
type input "262718"
click at [753, 50] on link "[PERSON_NAME]" at bounding box center [763, 55] width 85 height 20
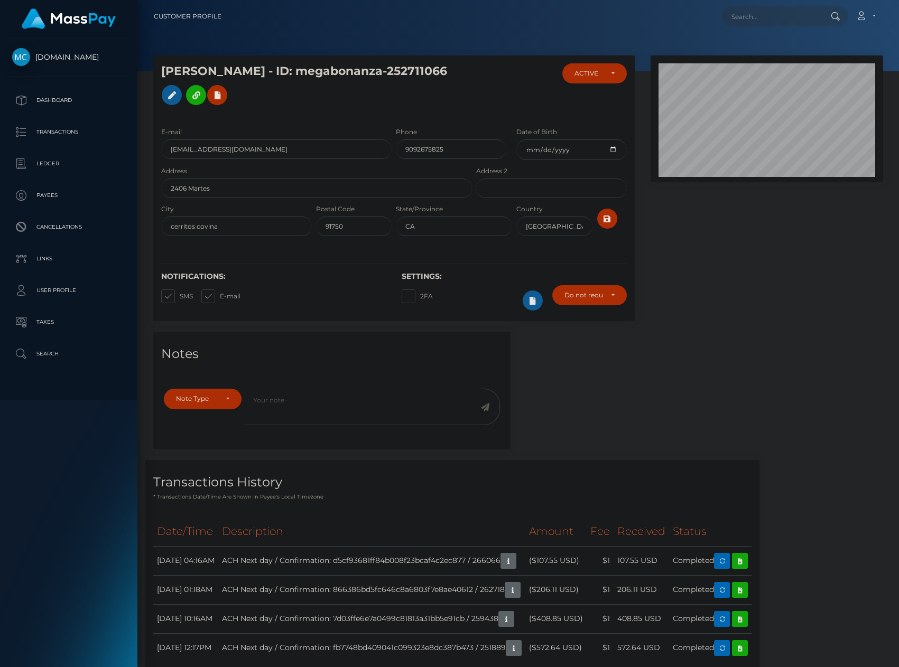
scroll to position [127, 233]
click at [759, 18] on input "text" at bounding box center [770, 16] width 99 height 20
paste input "262720"
type input "262720"
click at [763, 54] on link "[PERSON_NAME]" at bounding box center [763, 55] width 85 height 20
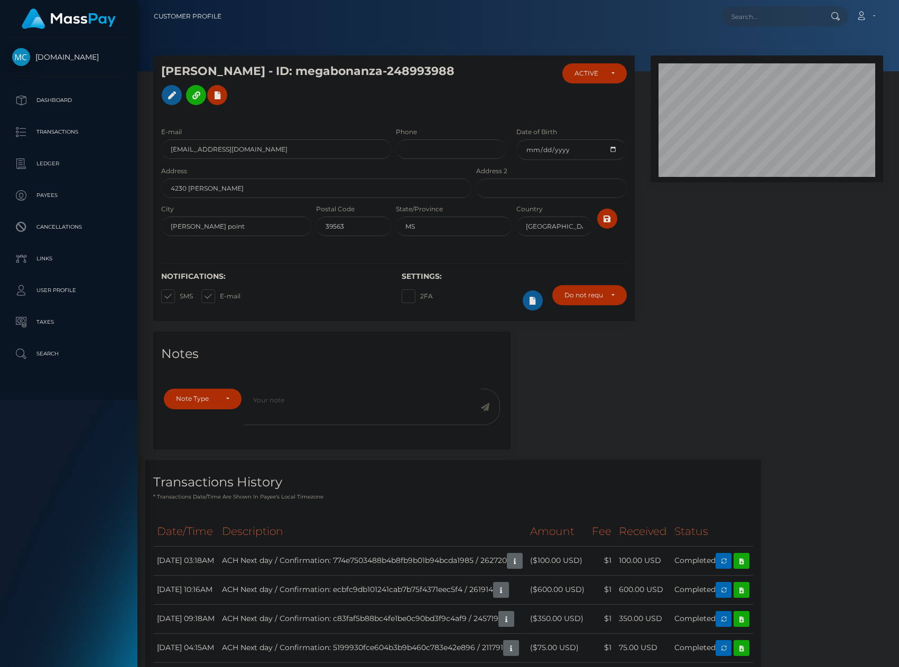
scroll to position [127, 233]
click at [792, 18] on input "text" at bounding box center [770, 16] width 99 height 20
paste input "262726"
type input "262726"
click at [774, 51] on link "[PERSON_NAME]" at bounding box center [763, 55] width 85 height 20
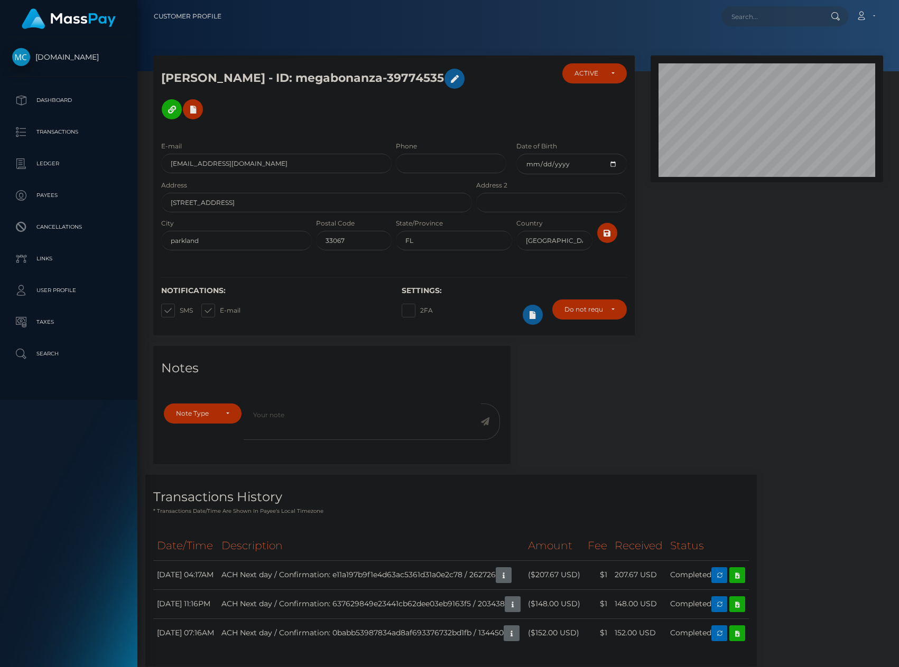
scroll to position [127, 233]
click at [801, 12] on input "text" at bounding box center [770, 16] width 99 height 20
paste input "262727"
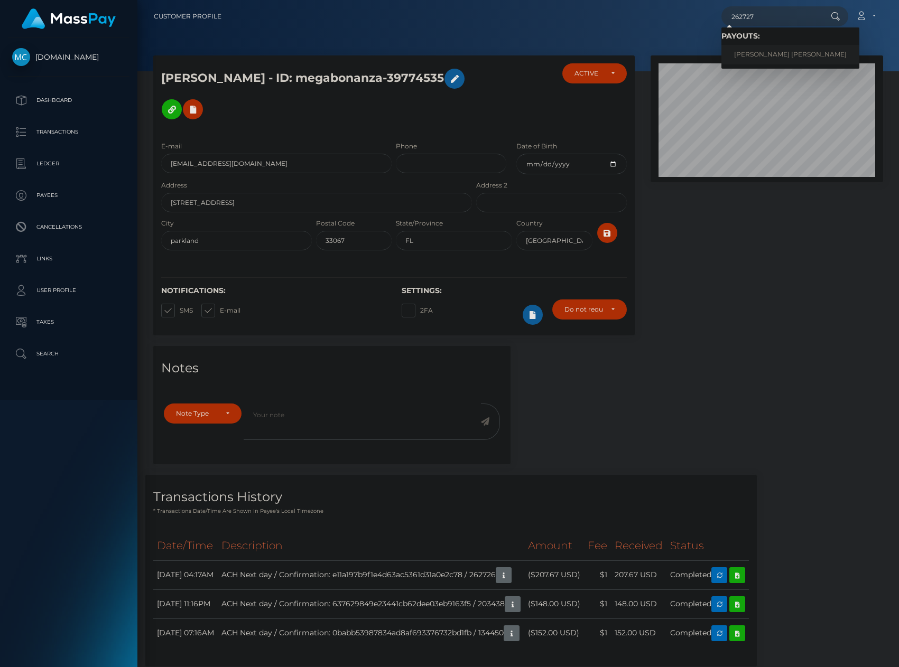
type input "262727"
click at [772, 53] on link "[PERSON_NAME] [PERSON_NAME]" at bounding box center [790, 55] width 138 height 20
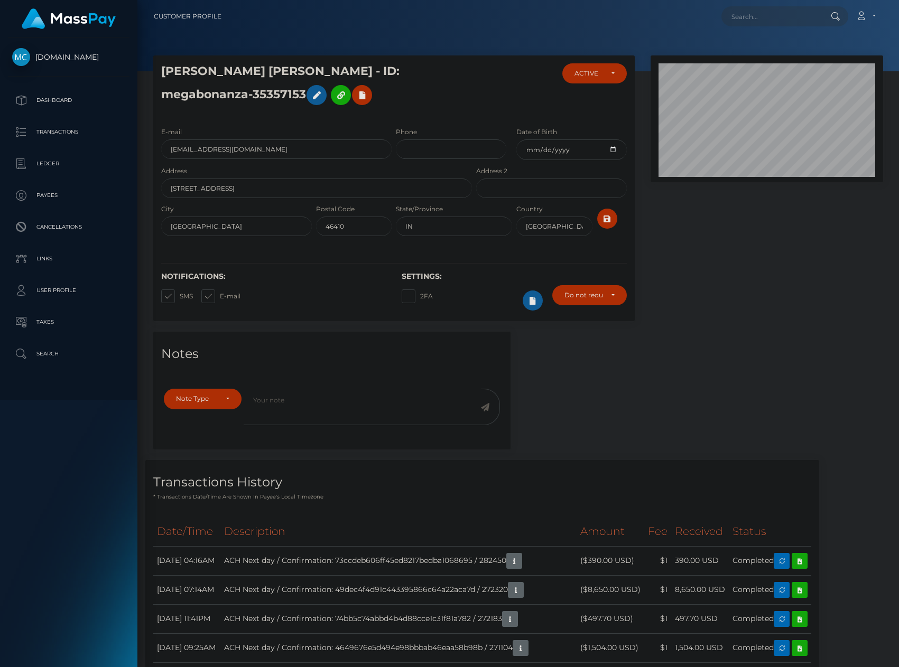
scroll to position [127, 233]
click at [734, 16] on input "text" at bounding box center [770, 16] width 99 height 20
paste input "262729"
type input "262729"
click at [763, 52] on link "[PERSON_NAME]" at bounding box center [763, 55] width 85 height 20
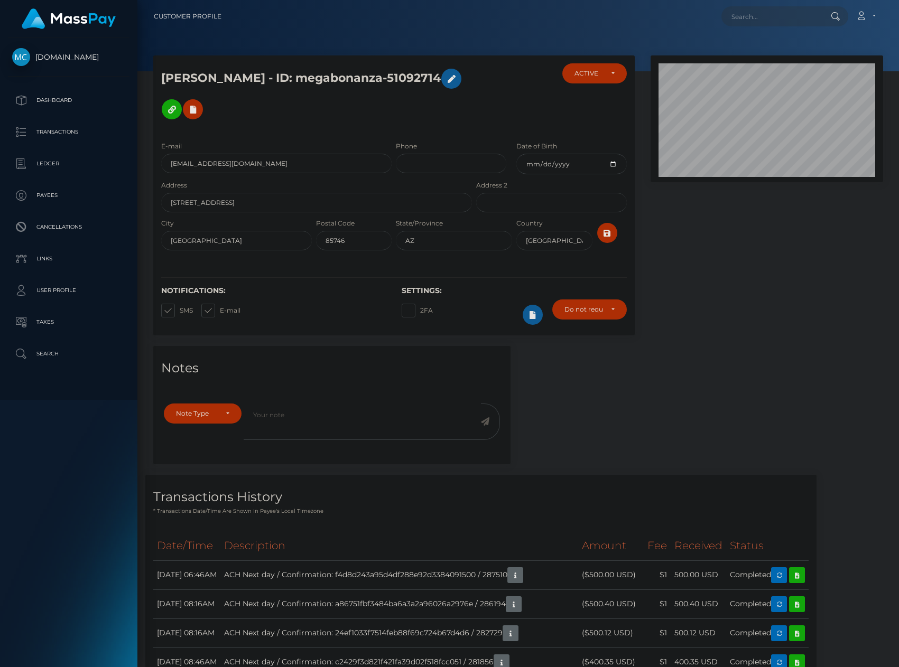
scroll to position [127, 233]
click at [762, 23] on div "Loading... Loading... Account Edit Profile Logout" at bounding box center [556, 16] width 653 height 22
click at [764, 18] on input "text" at bounding box center [770, 16] width 99 height 20
paste input "262730"
type input "262730"
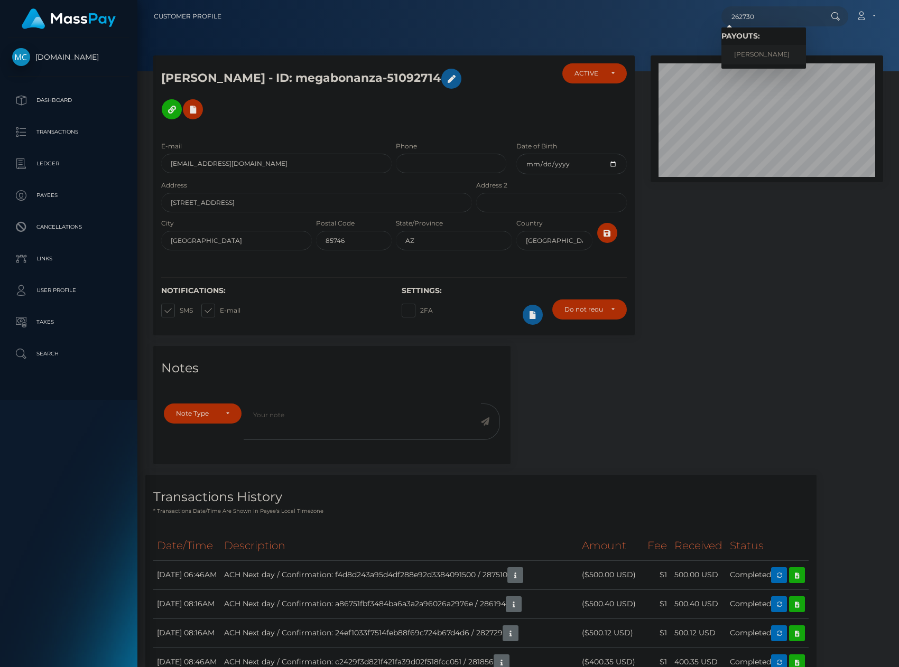
click at [768, 46] on link "JANETE BATISTA" at bounding box center [763, 55] width 85 height 20
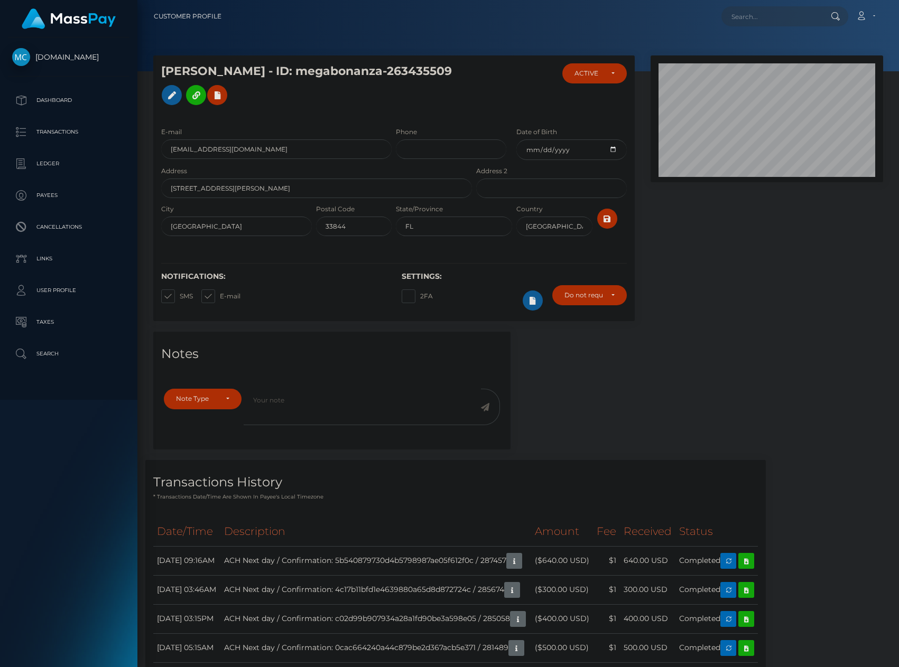
scroll to position [127, 233]
click at [792, 19] on input "text" at bounding box center [770, 16] width 99 height 20
paste input "262734"
type input "262734"
click at [780, 56] on link "[PERSON_NAME]" at bounding box center [763, 55] width 85 height 20
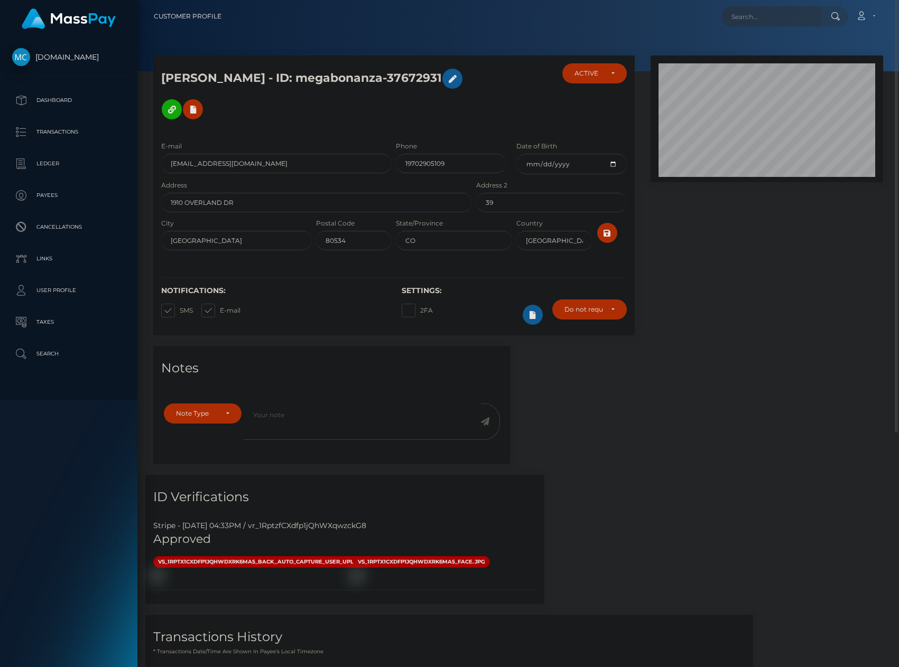
click at [758, 16] on input "text" at bounding box center [770, 16] width 99 height 20
paste input "262736"
type input "262736"
click at [758, 52] on link "JANETE BATISTA" at bounding box center [763, 55] width 85 height 20
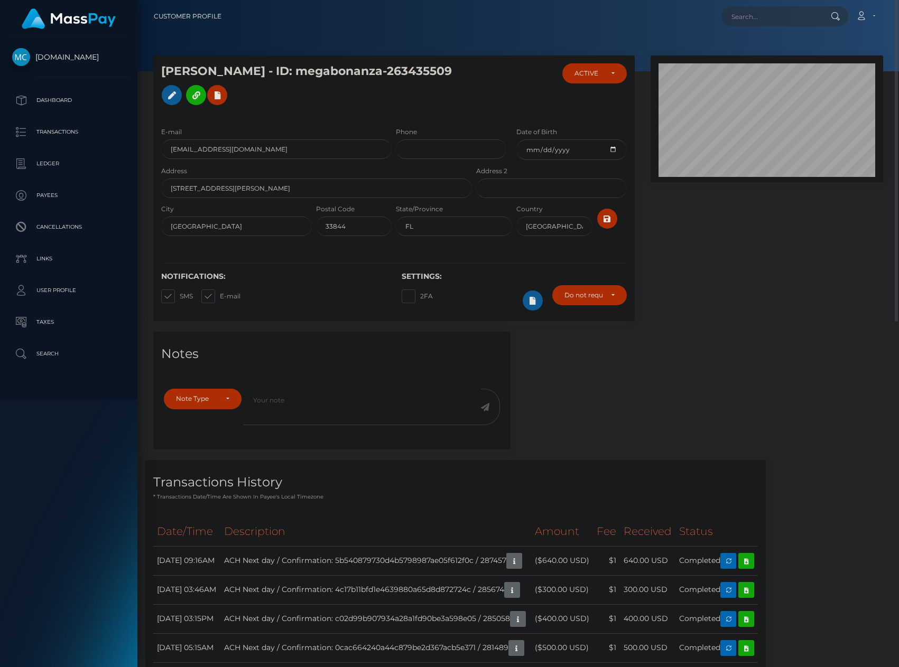
click at [790, 22] on input "text" at bounding box center [770, 16] width 99 height 20
paste input "262739"
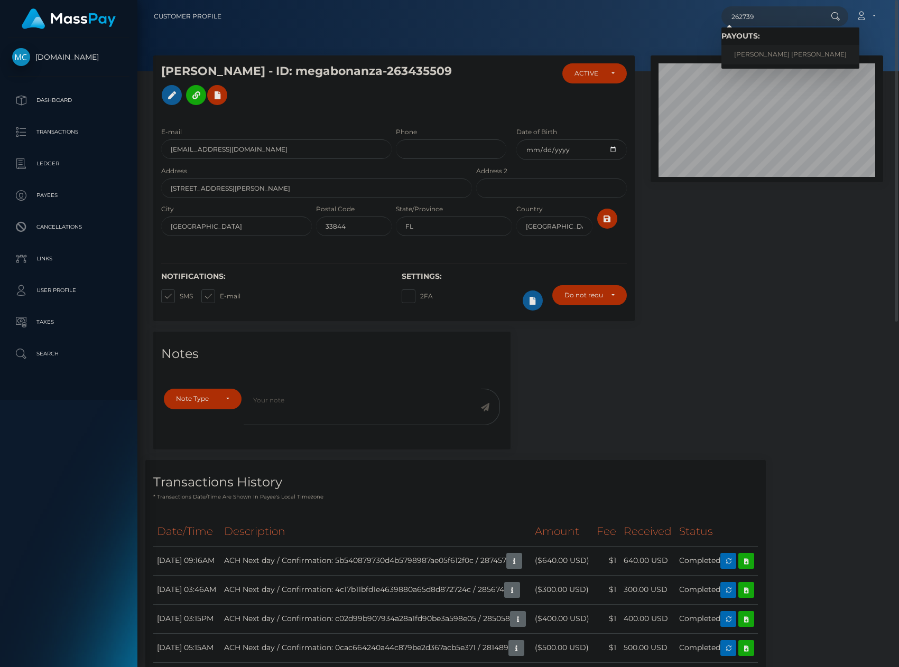
type input "262739"
click at [775, 56] on link "JONATHAN BENNETT WRIGHT" at bounding box center [790, 55] width 138 height 20
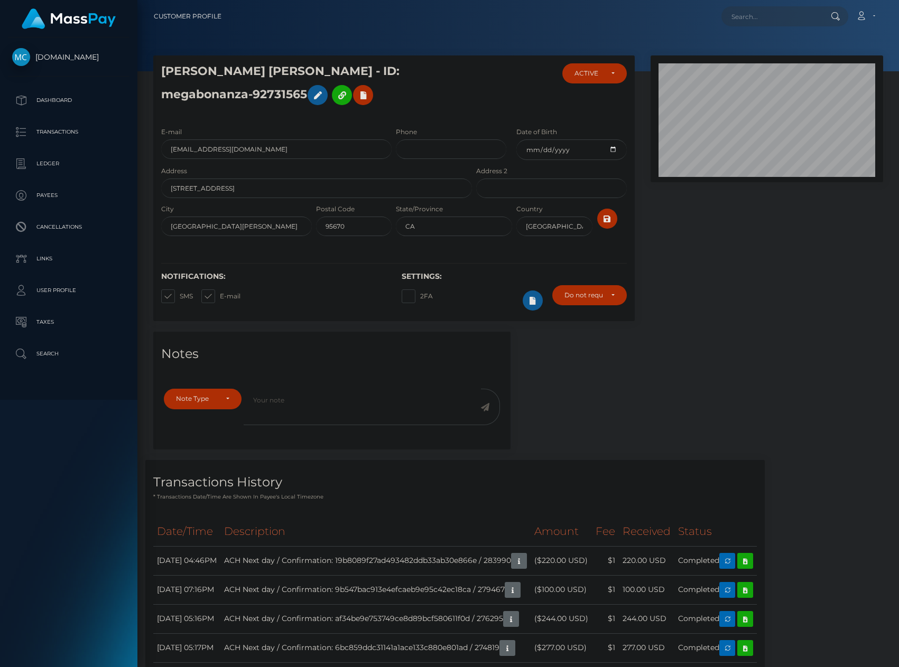
scroll to position [127, 233]
